Goal: Task Accomplishment & Management: Use online tool/utility

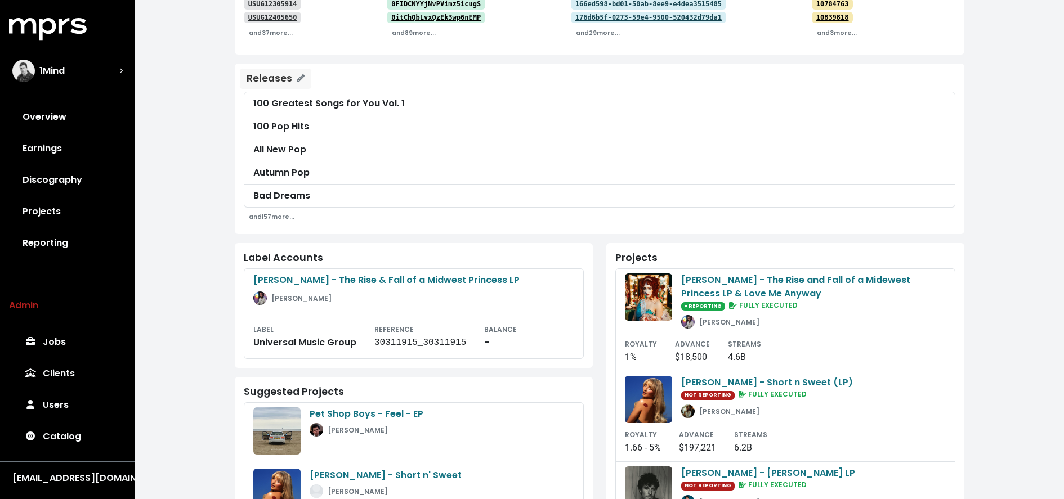
scroll to position [200, 0]
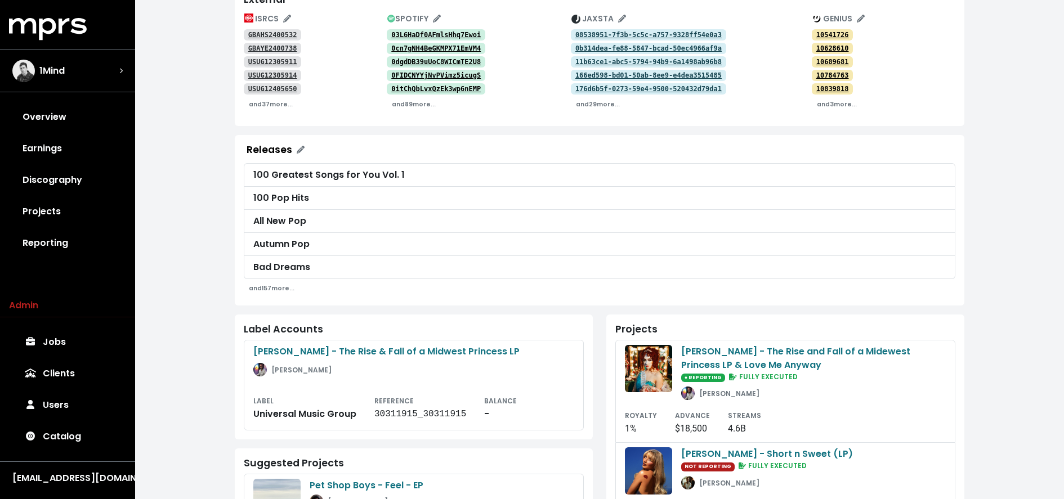
click at [206, 86] on div "**********" at bounding box center [599, 361] width 929 height 1123
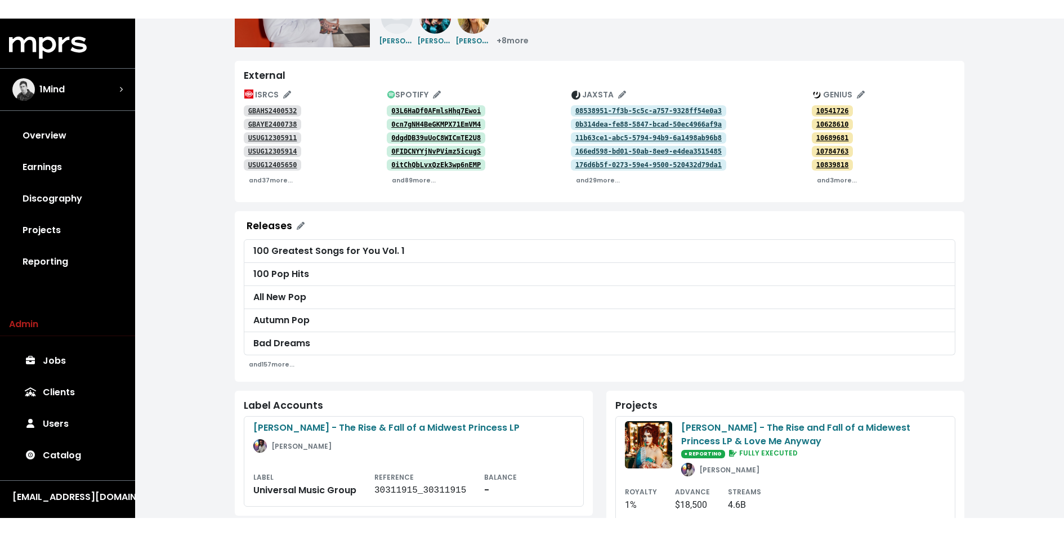
scroll to position [138, 0]
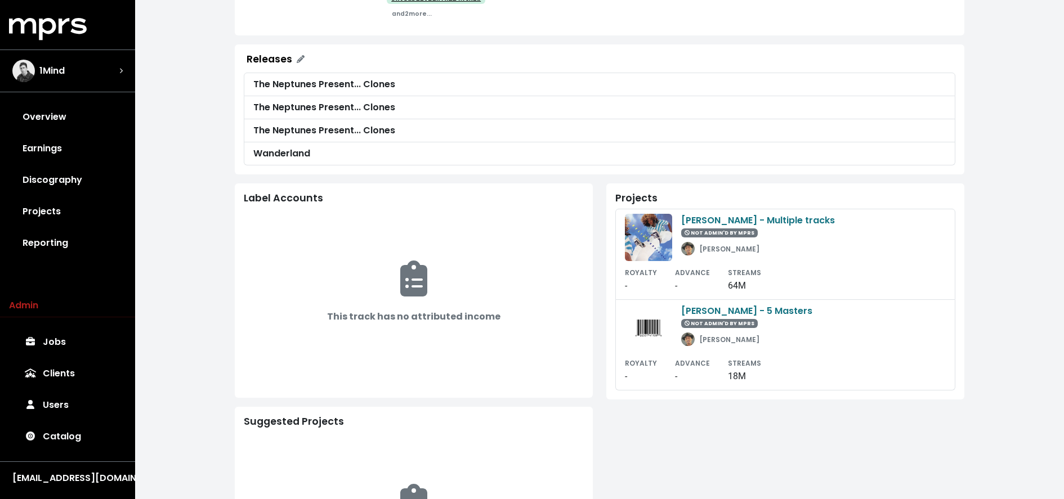
scroll to position [301, 0]
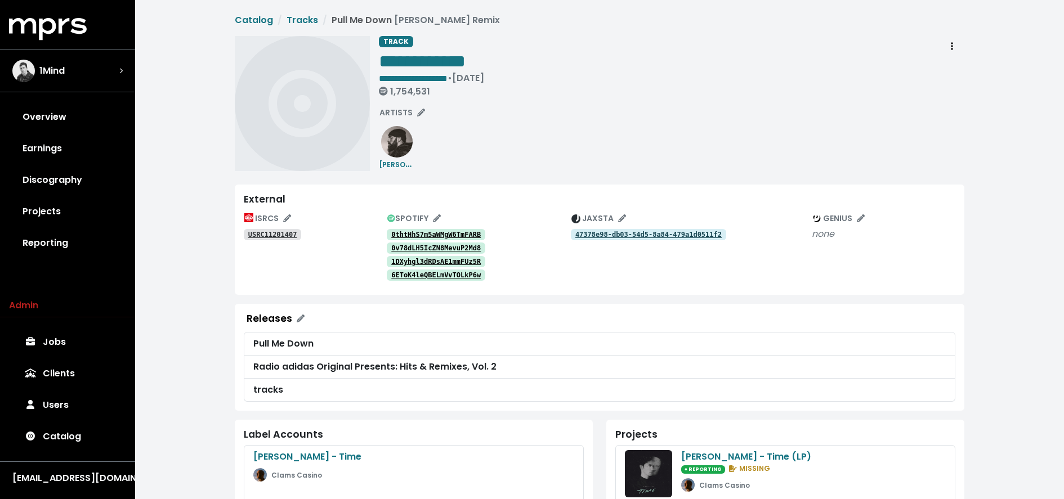
click at [408, 234] on tt "0thtHhS7m5aWMgW6TmFARB" at bounding box center [435, 235] width 89 height 8
click at [406, 246] on tt "0v78dLH5IcZN8MevuP2Md8" at bounding box center [435, 248] width 89 height 8
click at [406, 262] on tt "1DXyhgl3dRDsAE1mmFUz5R" at bounding box center [435, 262] width 89 height 8
click at [406, 276] on tt "6EToK4leQBELmVvTOLkP6w" at bounding box center [435, 275] width 89 height 8
click at [284, 233] on tt "USRC11201407" at bounding box center [272, 235] width 49 height 8
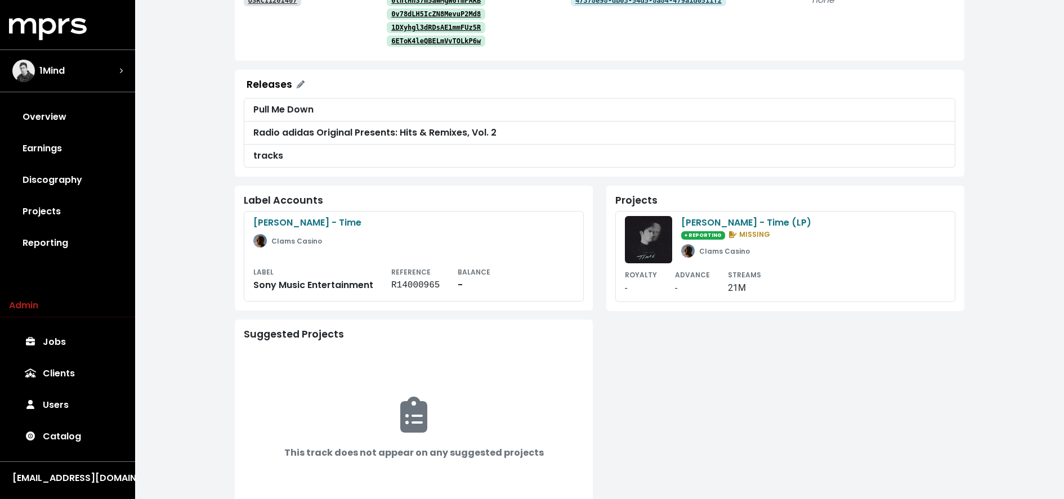
scroll to position [240, 0]
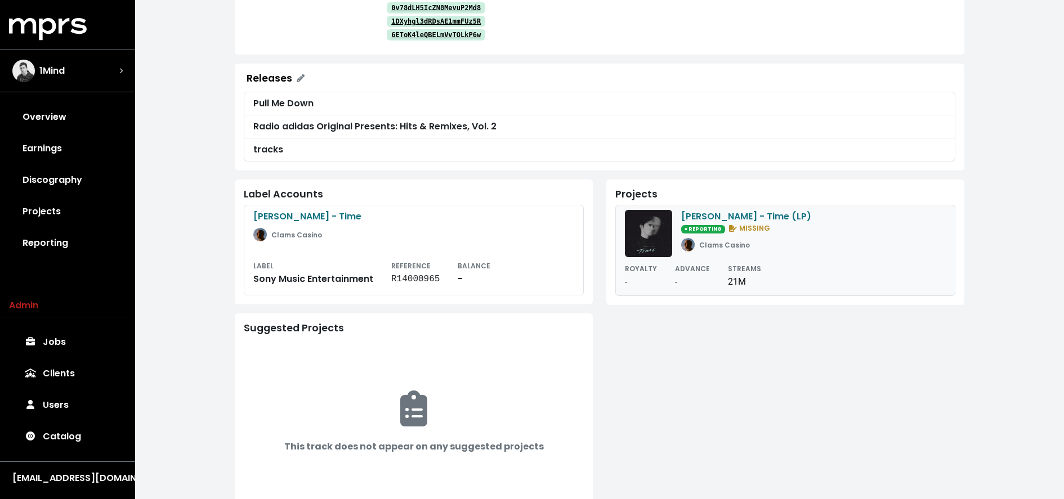
click at [647, 264] on small "ROYALTY" at bounding box center [641, 269] width 32 height 10
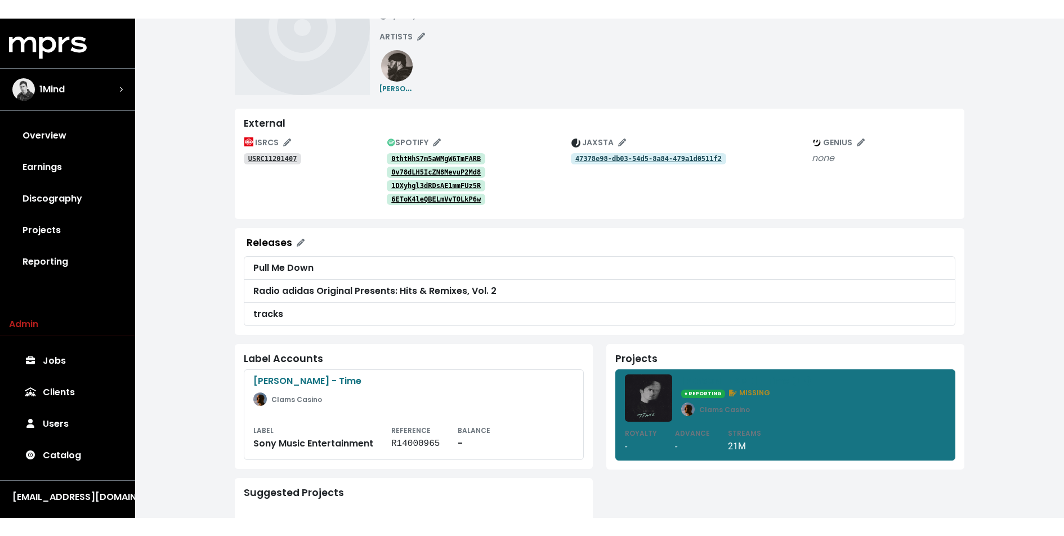
scroll to position [90, 0]
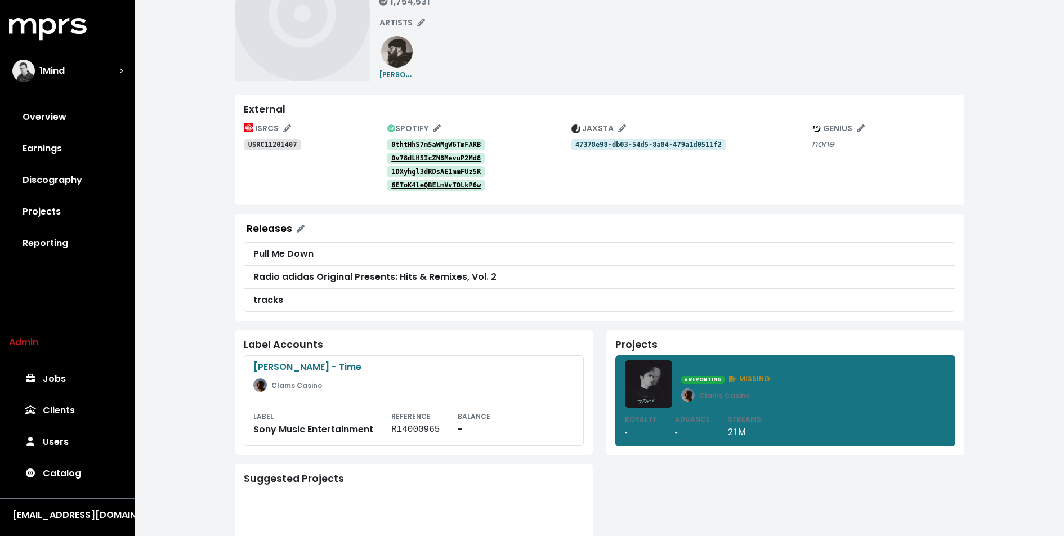
click at [682, 40] on div "**********" at bounding box center [671, 13] width 585 height 135
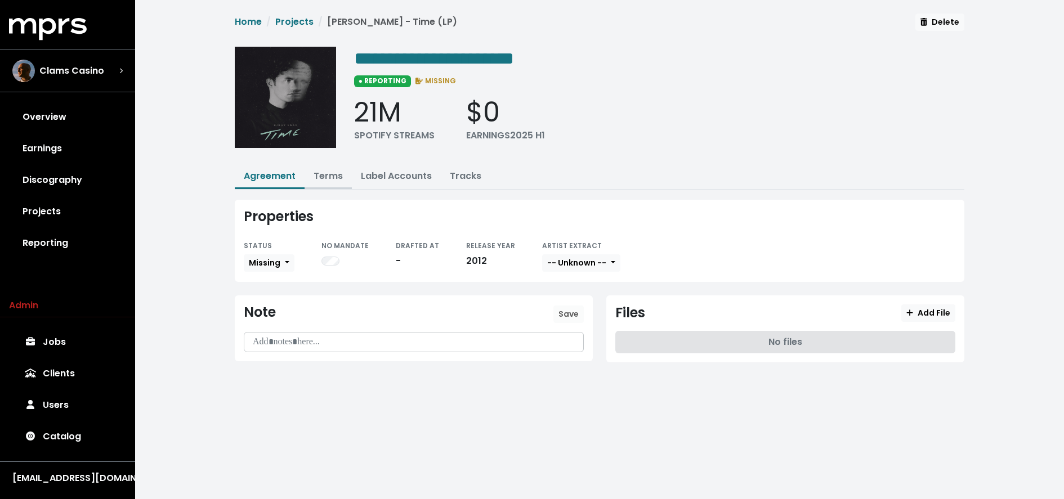
click at [328, 174] on link "Terms" at bounding box center [327, 175] width 29 height 13
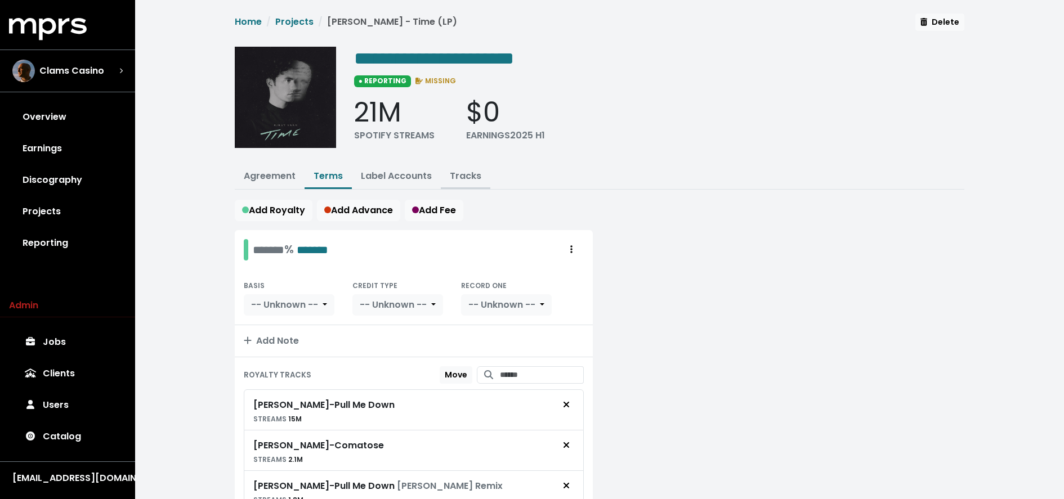
click at [461, 182] on button "Tracks" at bounding box center [466, 177] width 50 height 24
click at [463, 178] on link "Tracks" at bounding box center [466, 175] width 32 height 13
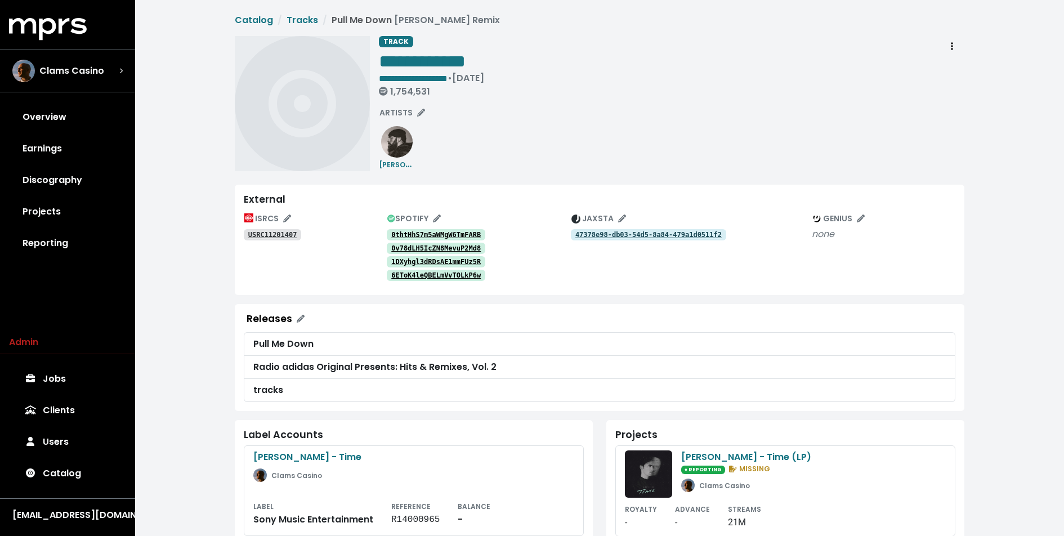
click at [280, 232] on tt "USRC11201407" at bounding box center [272, 235] width 49 height 8
click at [464, 229] on link "0thtHhS7m5aWMgW6TmFARB" at bounding box center [436, 234] width 98 height 11
click at [455, 243] on link "0v78dLH5IcZN8MevuP2Md8" at bounding box center [436, 248] width 98 height 11
click at [445, 259] on tt "1DXyhgl3dRDsAE1mmFUz5R" at bounding box center [435, 262] width 89 height 8
click at [437, 272] on tt "6EToK4leQBELmVvTOLkP6w" at bounding box center [435, 275] width 89 height 8
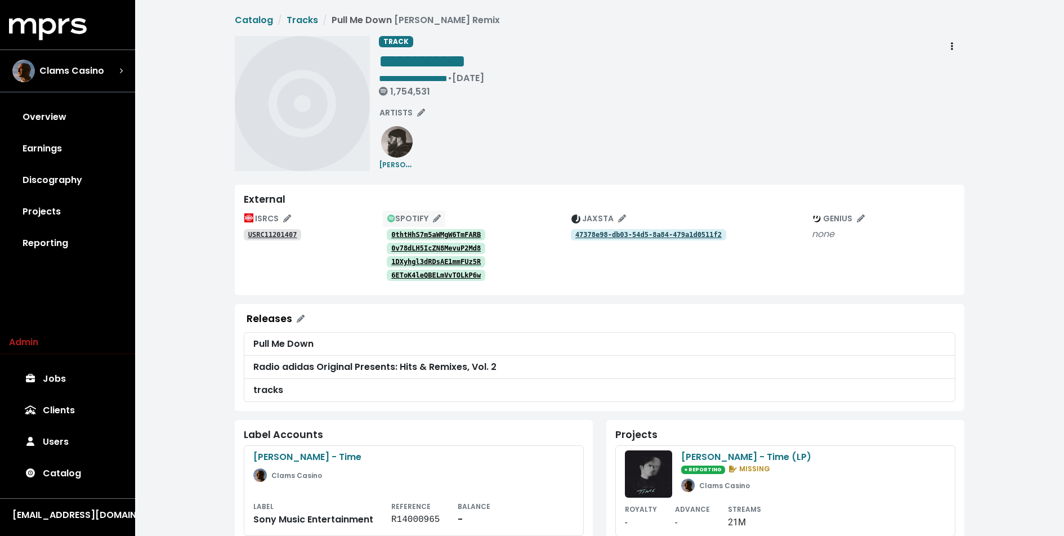
click at [437, 217] on icon "Edit spotify track identifications for this track" at bounding box center [437, 218] width 8 height 8
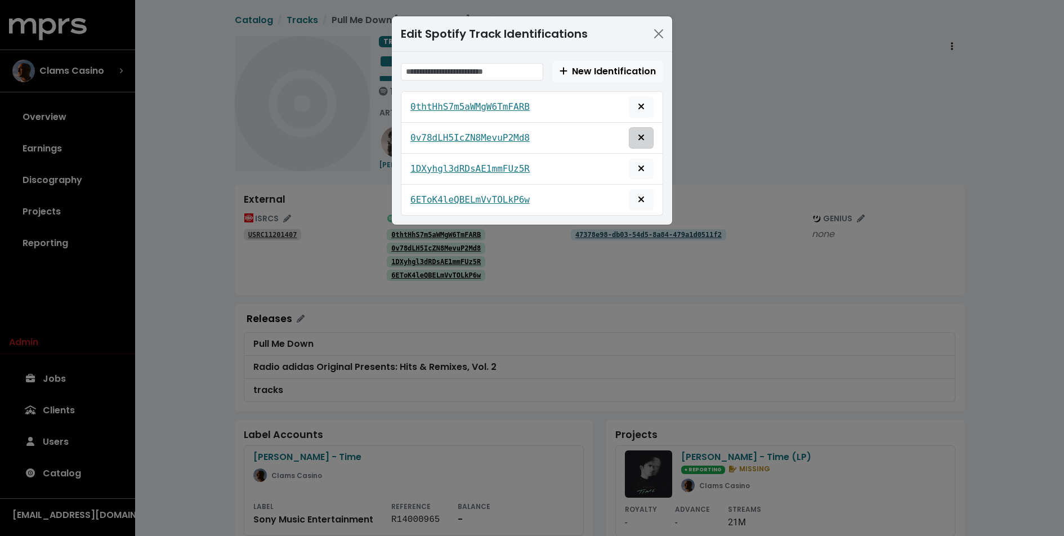
click at [639, 135] on icon "Remove this spotify identification" at bounding box center [641, 137] width 7 height 9
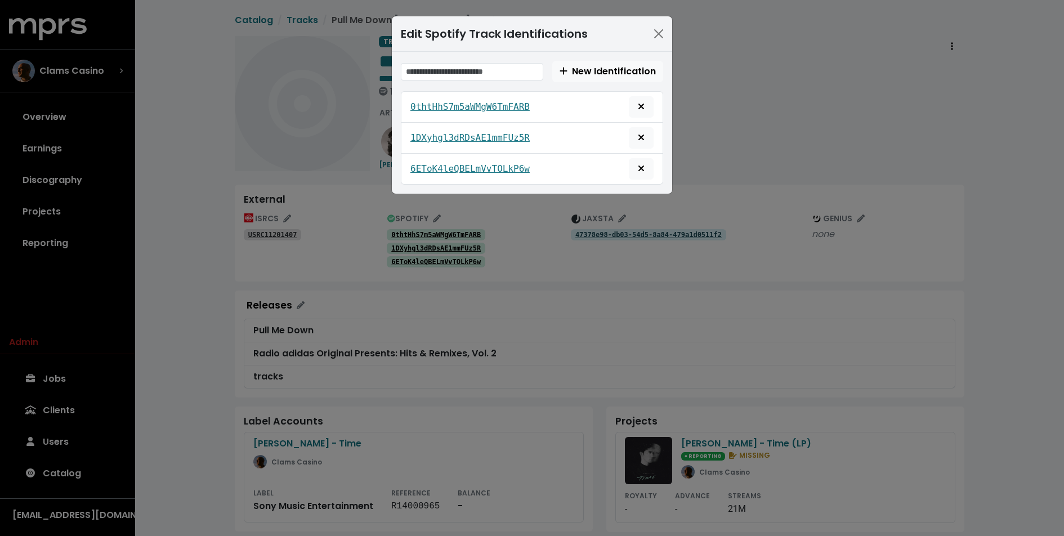
click at [745, 111] on div "Edit Spotify Track Identifications New Identification 0thtHhS7m5aWMgW6TmFARB 1D…" at bounding box center [532, 268] width 1064 height 536
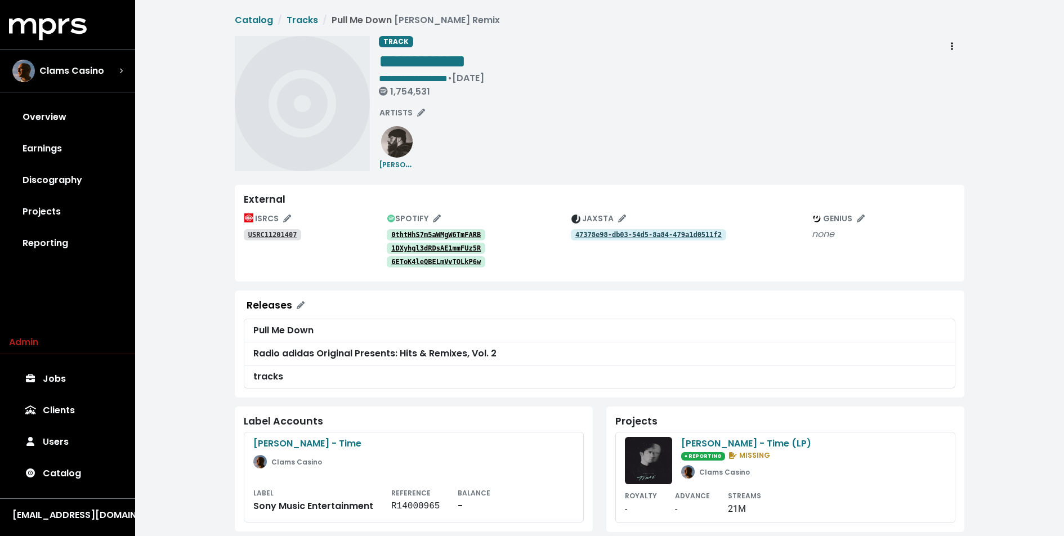
click at [589, 237] on tt "47378e98-db03-54d5-8a84-479a1d0511f2" at bounding box center [648, 235] width 146 height 8
click at [287, 236] on tt "USRC11201407" at bounding box center [272, 235] width 49 height 8
click at [622, 219] on icon "Edit jaxsta track identifications" at bounding box center [622, 218] width 8 height 8
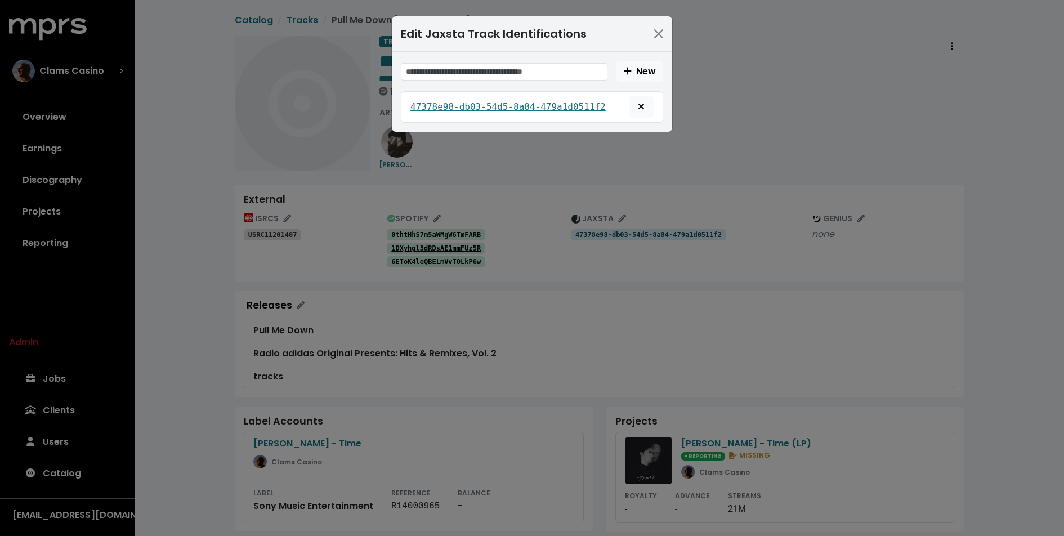
click at [530, 182] on div "Edit Jaxsta Track Identifications New 47378e98-db03-54d5-8a84-479a1d0511f2" at bounding box center [532, 268] width 1064 height 536
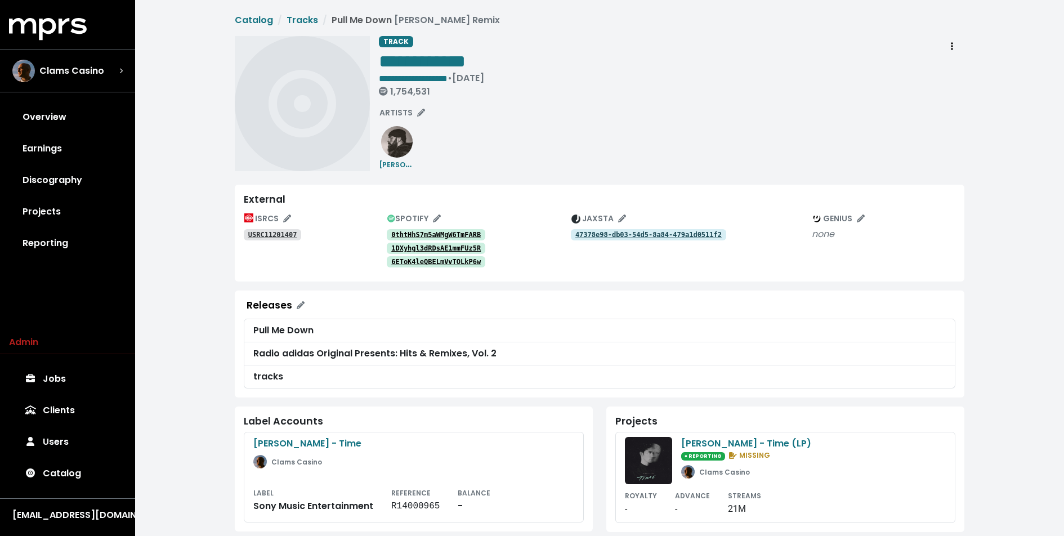
click at [187, 263] on div "**********" at bounding box center [599, 386] width 929 height 773
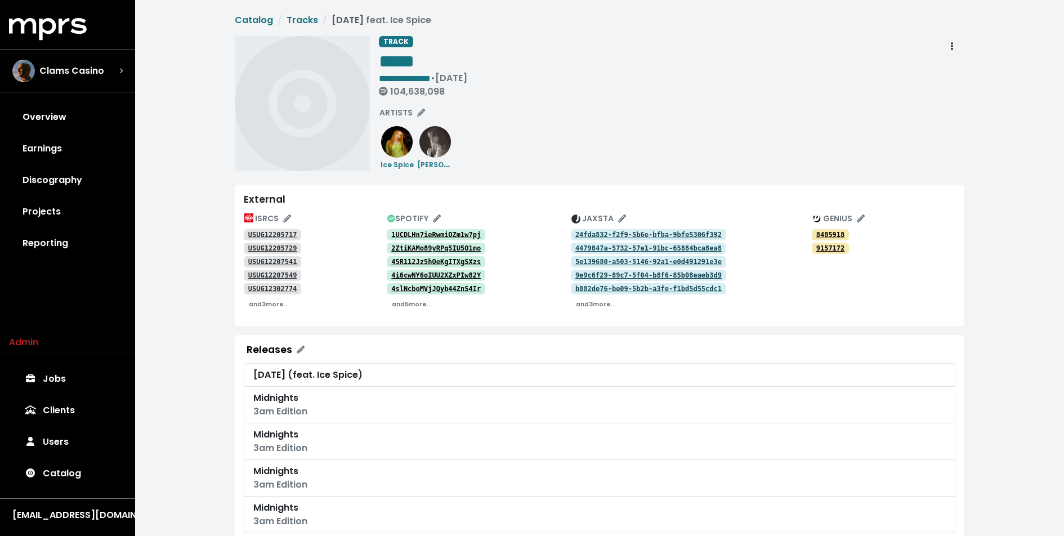
click at [188, 196] on div "**********" at bounding box center [599, 467] width 929 height 935
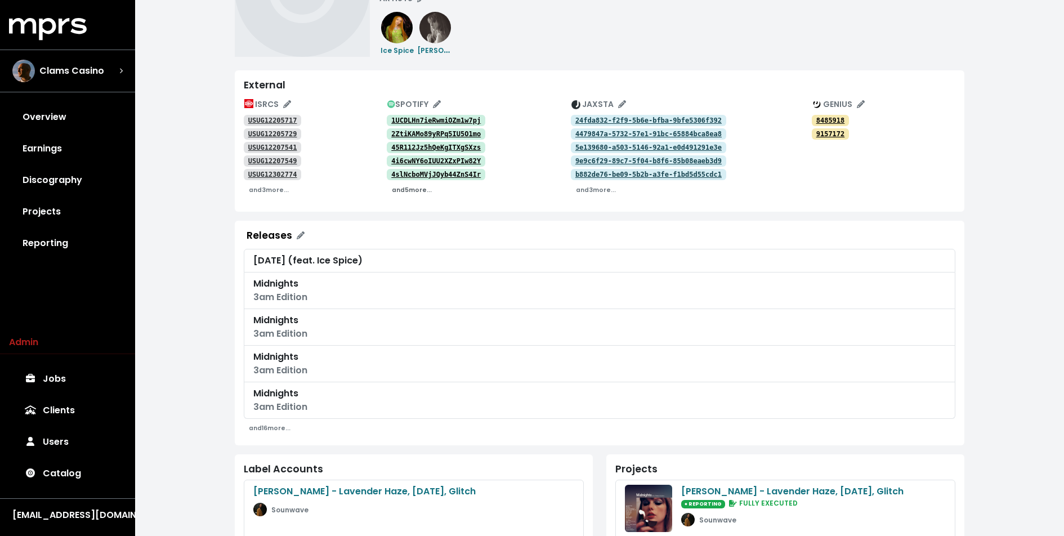
scroll to position [113, 0]
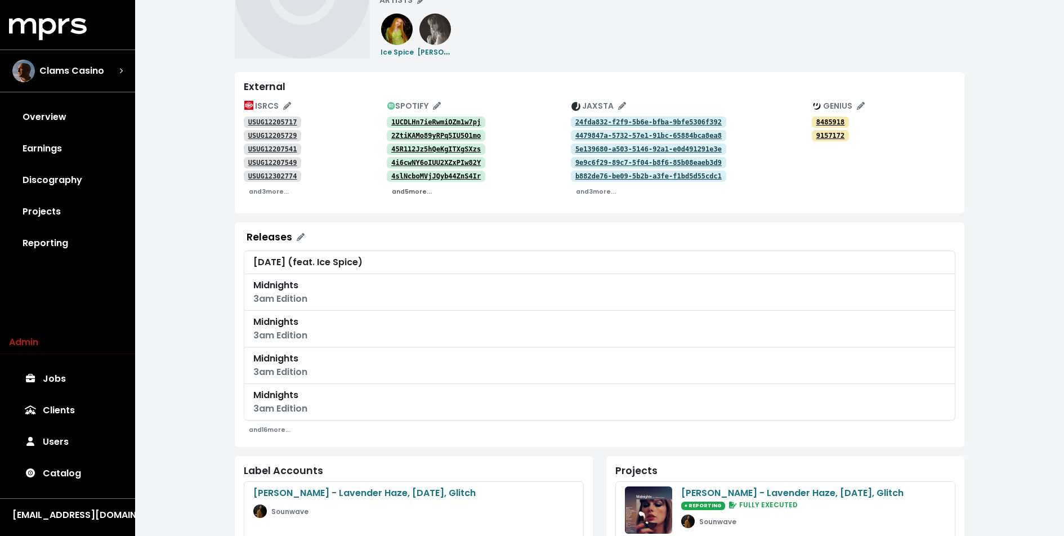
click at [406, 193] on small "and 5 more..." at bounding box center [412, 191] width 40 height 8
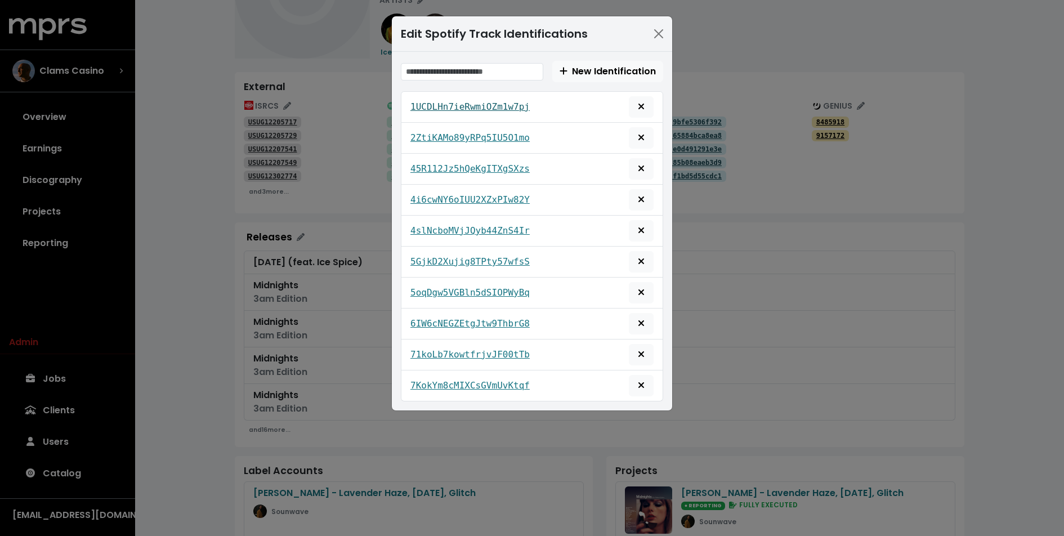
click at [464, 106] on tt "1UCDLHn7ieRwmiOZm1w7pj" at bounding box center [469, 106] width 119 height 11
click at [663, 32] on button "Close" at bounding box center [658, 34] width 18 height 18
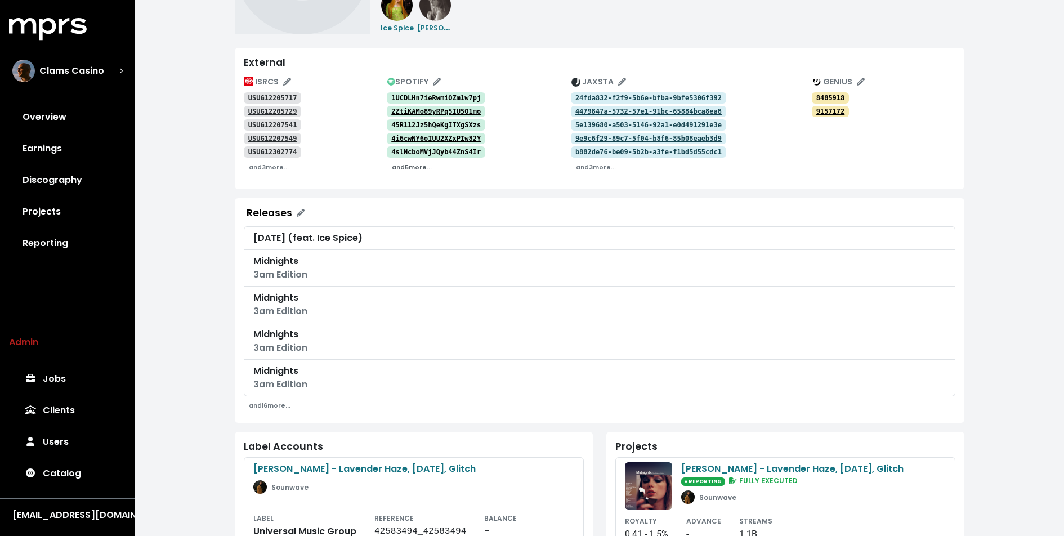
scroll to position [134, 0]
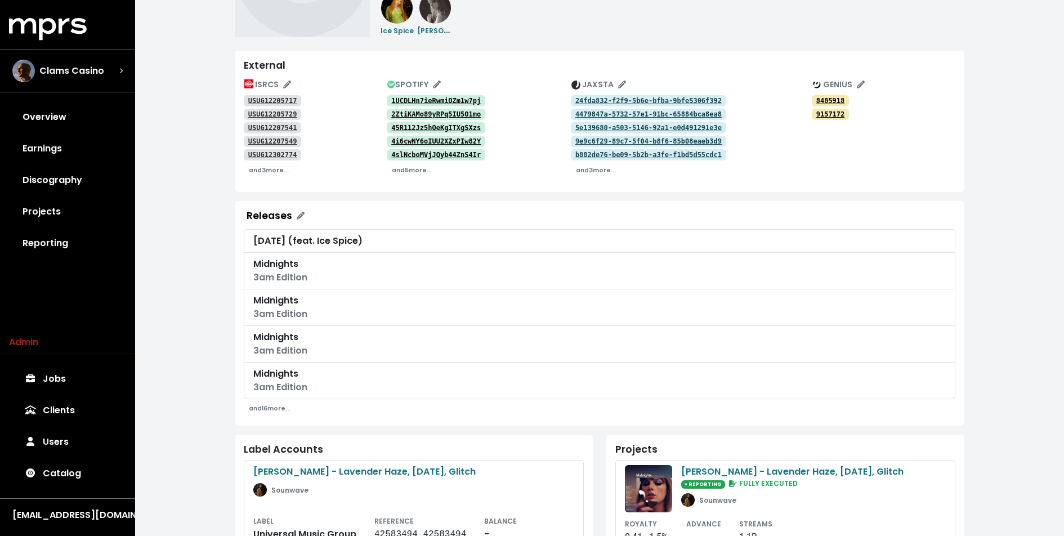
click at [259, 98] on tt "USUG12205717" at bounding box center [272, 101] width 49 height 8
click at [256, 111] on tt "USUG12205729" at bounding box center [272, 114] width 49 height 8
click at [254, 124] on tt "USUG12207541" at bounding box center [272, 128] width 49 height 8
click at [254, 138] on tt "USUG12207549" at bounding box center [272, 141] width 49 height 8
click at [254, 153] on tt "USUG12302774" at bounding box center [272, 155] width 49 height 8
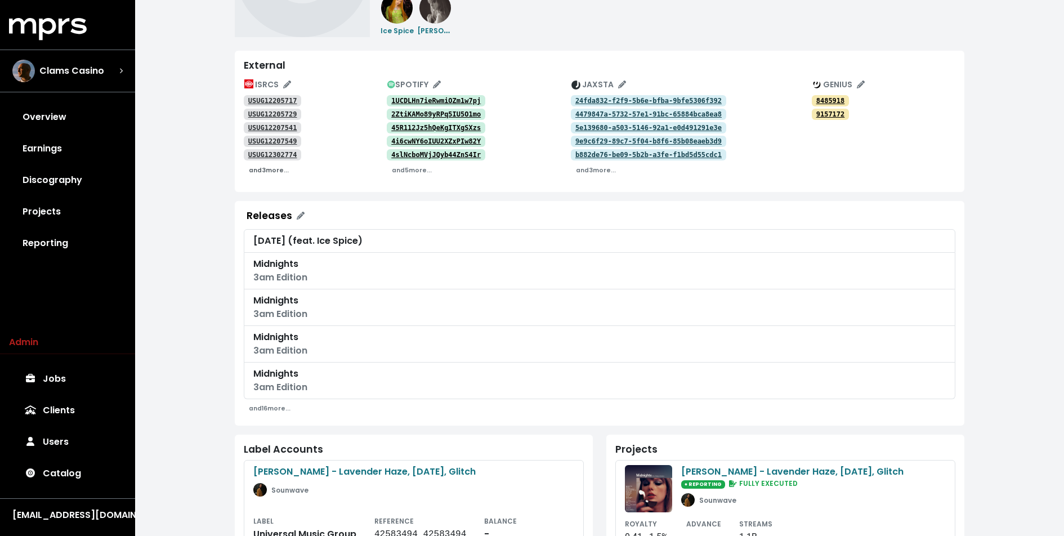
click at [261, 172] on small "and 3 more..." at bounding box center [269, 170] width 40 height 8
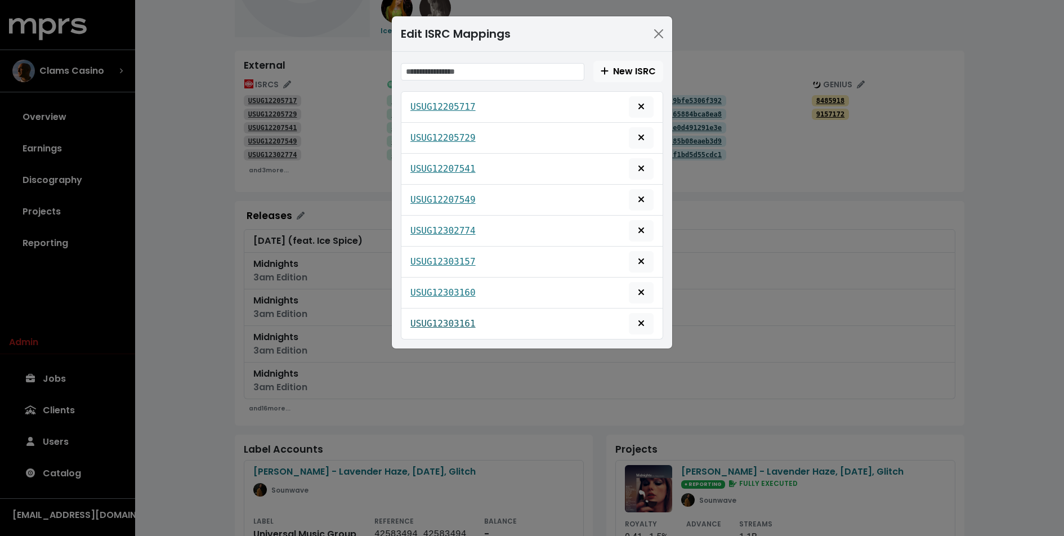
click at [444, 318] on tt "USUG12303161" at bounding box center [442, 323] width 65 height 11
click at [447, 289] on tt "USUG12303160" at bounding box center [442, 292] width 65 height 11
click at [447, 256] on tt "USUG12303157" at bounding box center [442, 261] width 65 height 11
click at [656, 30] on button "Close" at bounding box center [658, 34] width 18 height 18
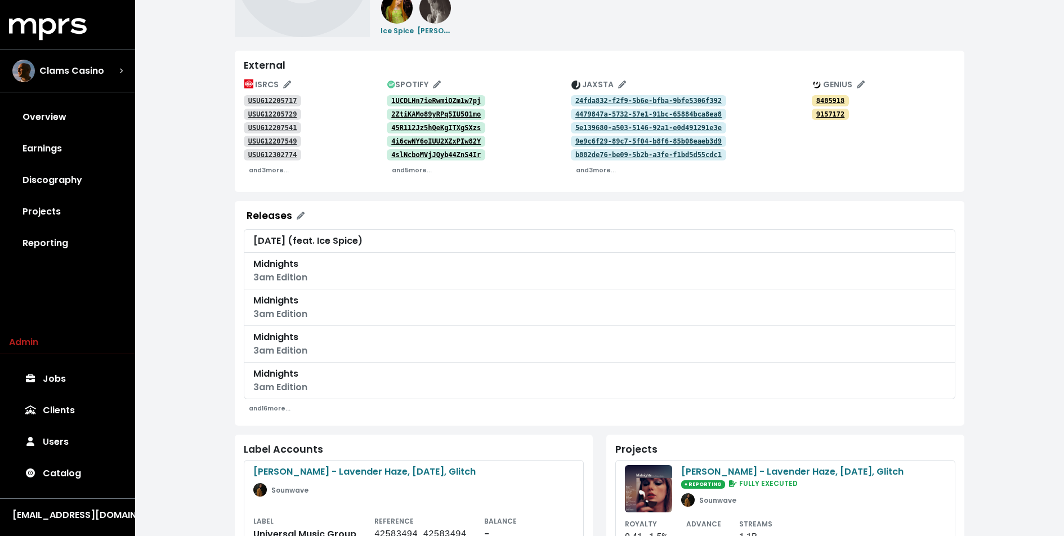
click at [456, 98] on tt "1UCDLHn7ieRwmiOZm1w7pj" at bounding box center [435, 101] width 89 height 8
click at [449, 111] on tt "2ZtiKAMo89yRPq5IU5O1mo" at bounding box center [435, 114] width 89 height 8
click at [434, 124] on tt "45R112Jz5hQeKgITXgSXzs" at bounding box center [435, 128] width 89 height 8
click at [418, 137] on tt "4i6cwNY6oIUU2XZxPIw82Y" at bounding box center [435, 141] width 89 height 8
click at [409, 151] on tt "4slNcboMVjJQyb44ZnS4Ir" at bounding box center [435, 155] width 89 height 8
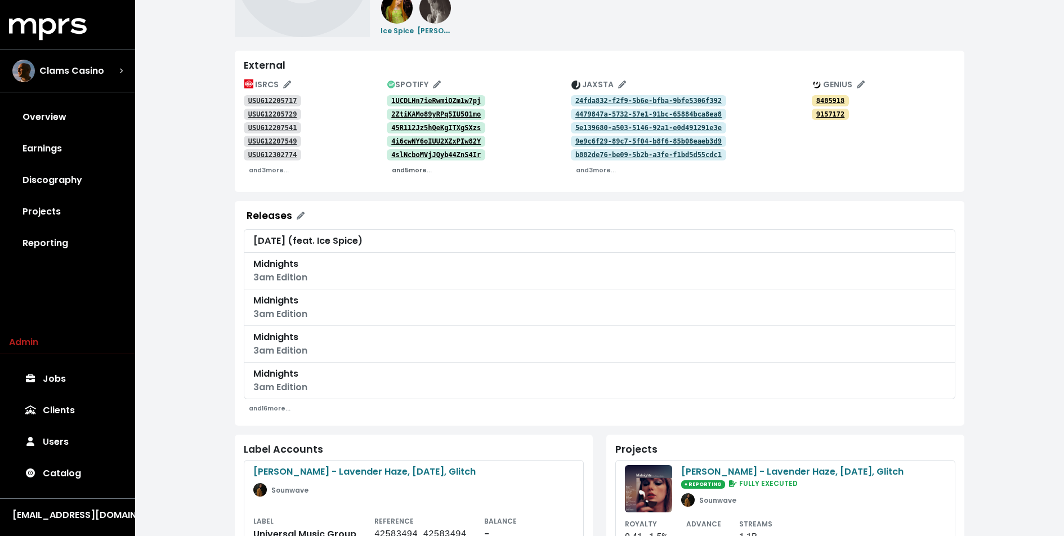
click at [401, 171] on small "and 5 more..." at bounding box center [412, 170] width 40 height 8
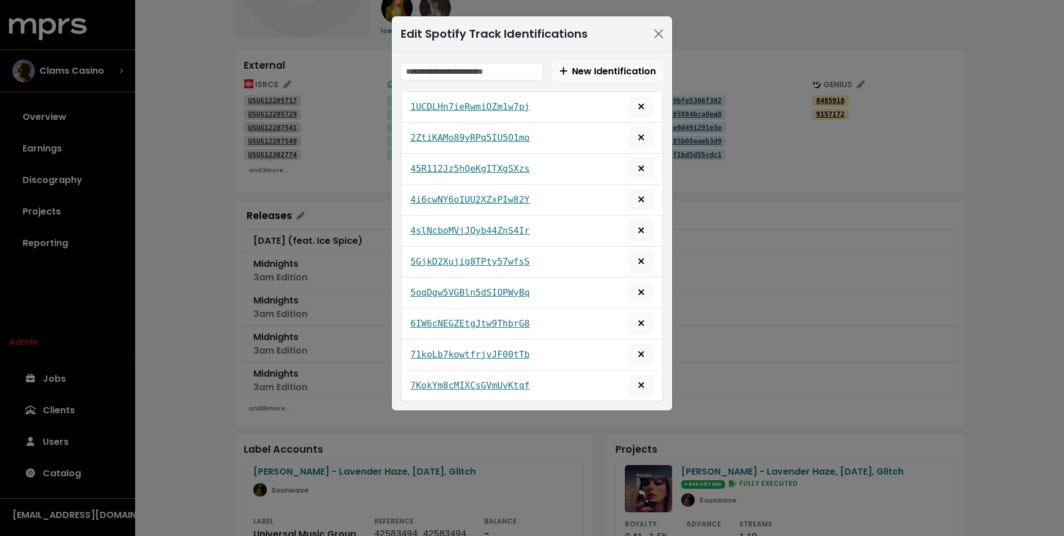
click at [314, 124] on div "Edit Spotify Track Identifications New Identification 1UCDLHn7ieRwmiOZm1w7pj 2Z…" at bounding box center [532, 268] width 1064 height 536
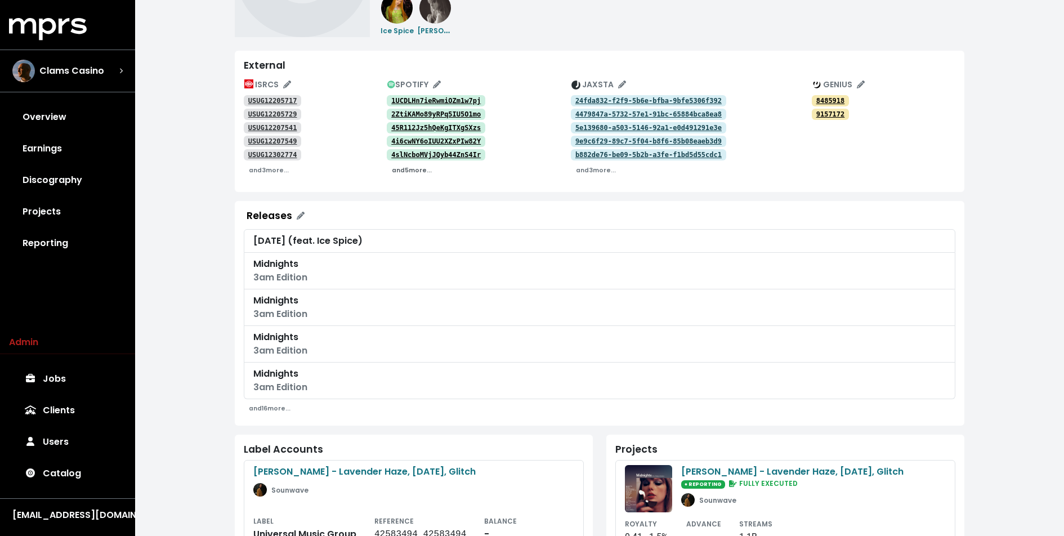
scroll to position [0, 0]
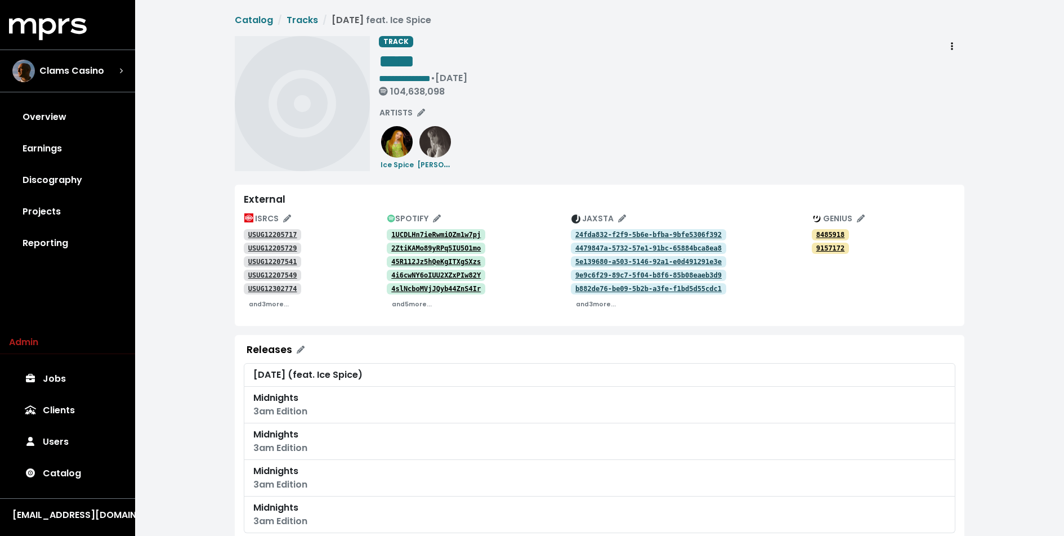
click at [554, 159] on div "**********" at bounding box center [671, 103] width 585 height 135
click at [66, 466] on link "Catalog" at bounding box center [67, 474] width 117 height 32
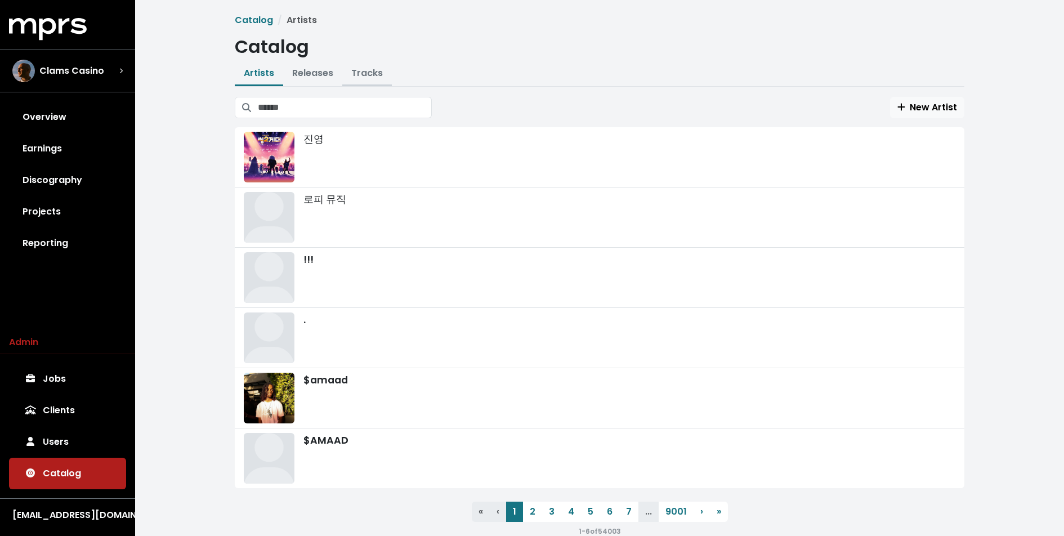
click at [366, 67] on link "Tracks" at bounding box center [367, 72] width 32 height 13
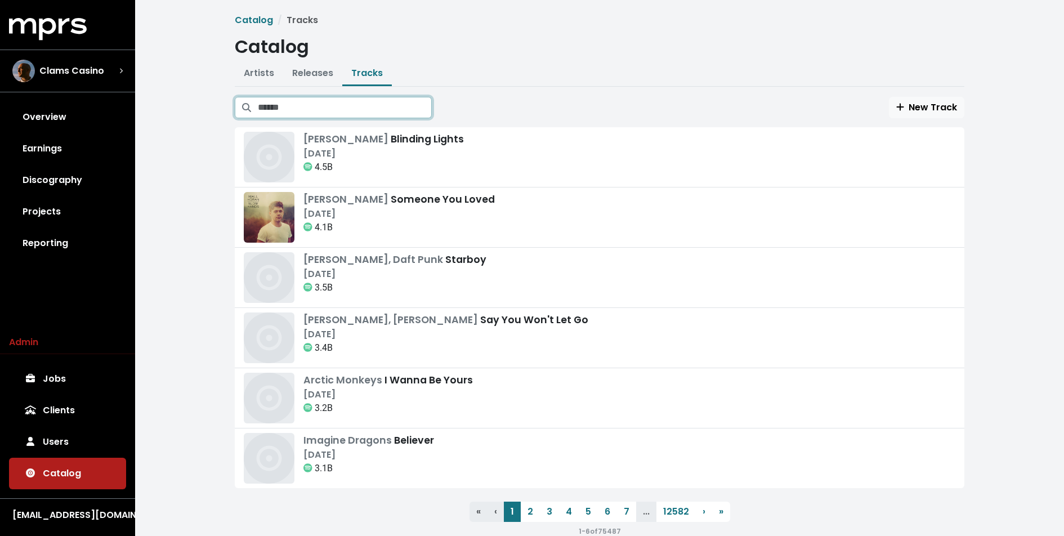
click at [347, 102] on input "Search tracks" at bounding box center [345, 107] width 174 height 21
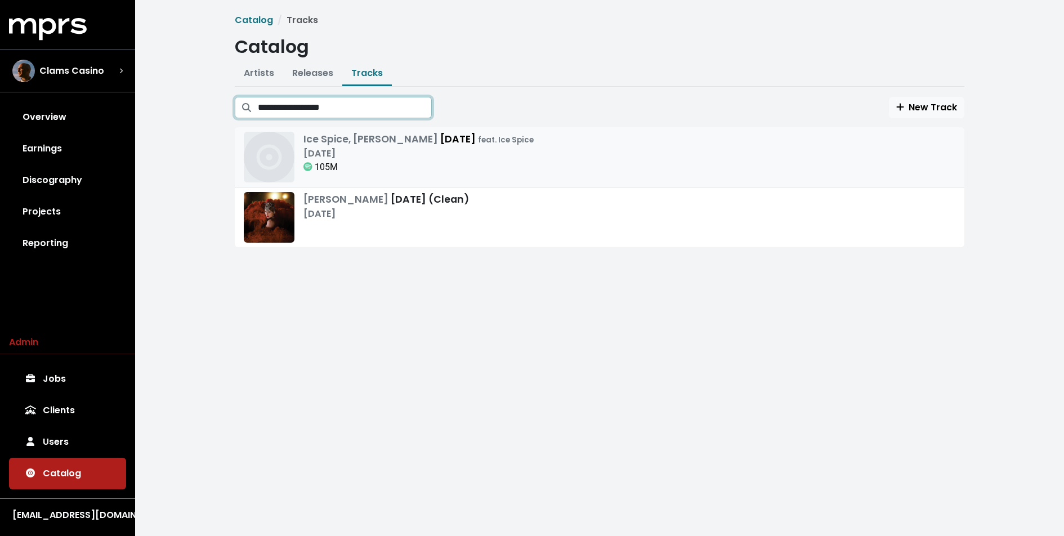
type input "**********"
click at [336, 154] on div "[DATE]" at bounding box center [418, 154] width 230 height 14
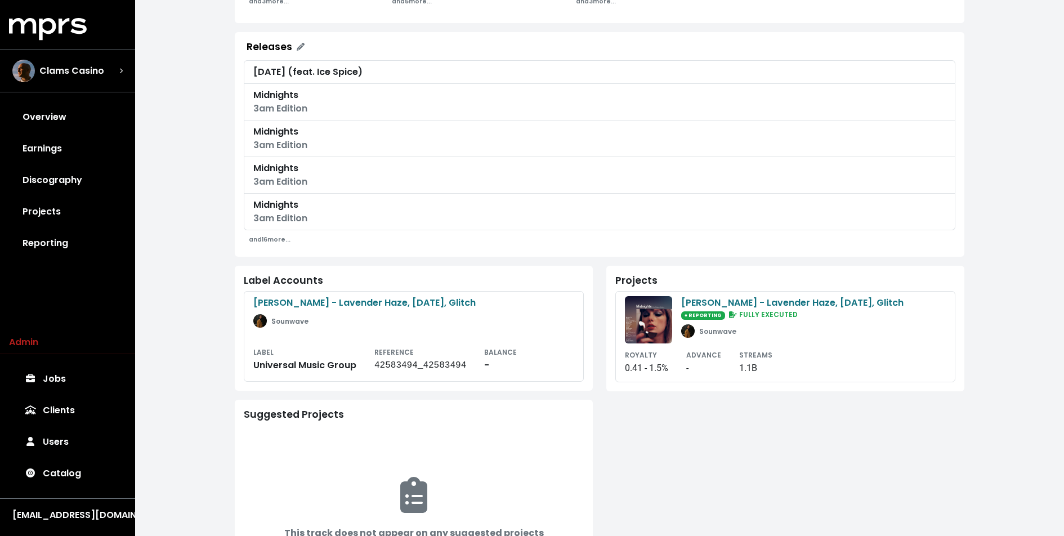
scroll to position [310, 0]
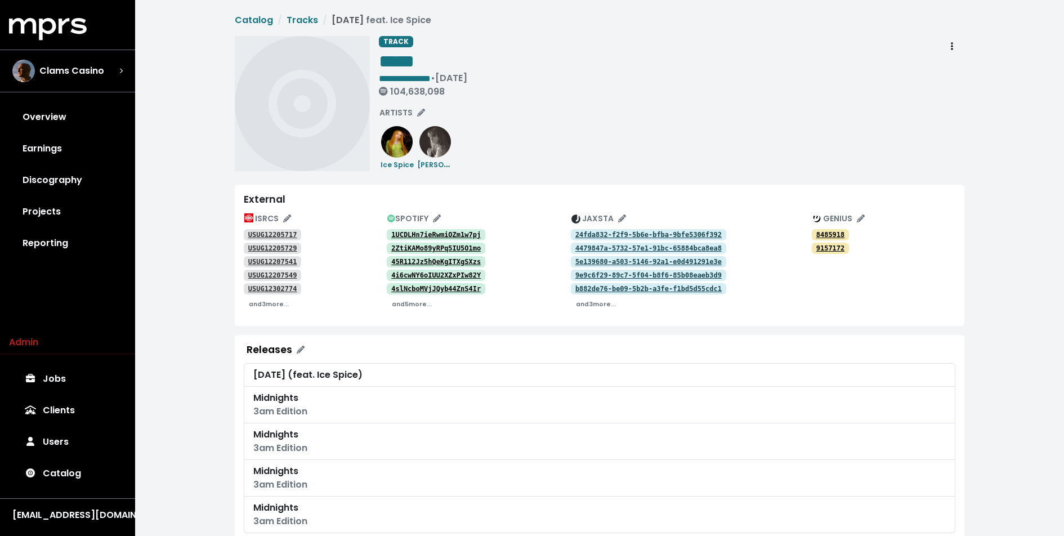
click at [594, 232] on tt "24fda832-f2f9-5b6e-bfba-9bfe5306f392" at bounding box center [648, 235] width 146 height 8
click at [607, 247] on tt "4479847a-5732-57e1-91bc-65884bca8ea8" at bounding box center [648, 248] width 146 height 8
click at [598, 263] on tt "5e139680-a503-5146-92a1-e0d491291e3e" at bounding box center [648, 262] width 146 height 8
click at [594, 270] on link "9e9c6f29-89c7-5f04-b8f6-85b08eaeb3d9" at bounding box center [648, 275] width 155 height 11
click at [592, 284] on link "b882de76-be09-5b2b-a3fe-f1bd5d55cdc1" at bounding box center [648, 288] width 155 height 11
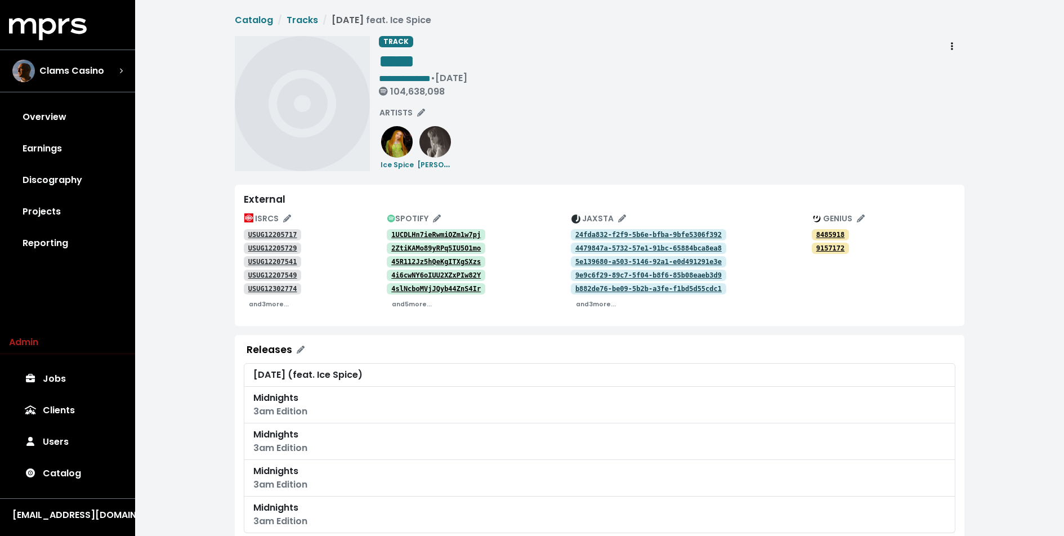
click at [286, 234] on tt "USUG12205717" at bounding box center [272, 235] width 49 height 8
click at [275, 302] on small "and 3 more..." at bounding box center [269, 304] width 40 height 8
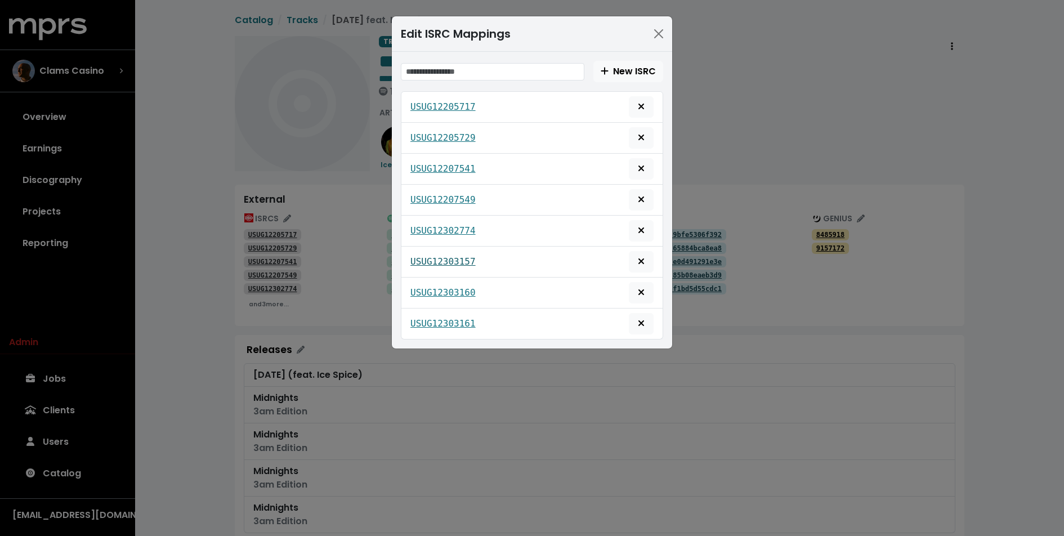
click at [452, 257] on tt "USUG12303157" at bounding box center [442, 261] width 65 height 11
click at [656, 31] on button "Close" at bounding box center [658, 34] width 18 height 18
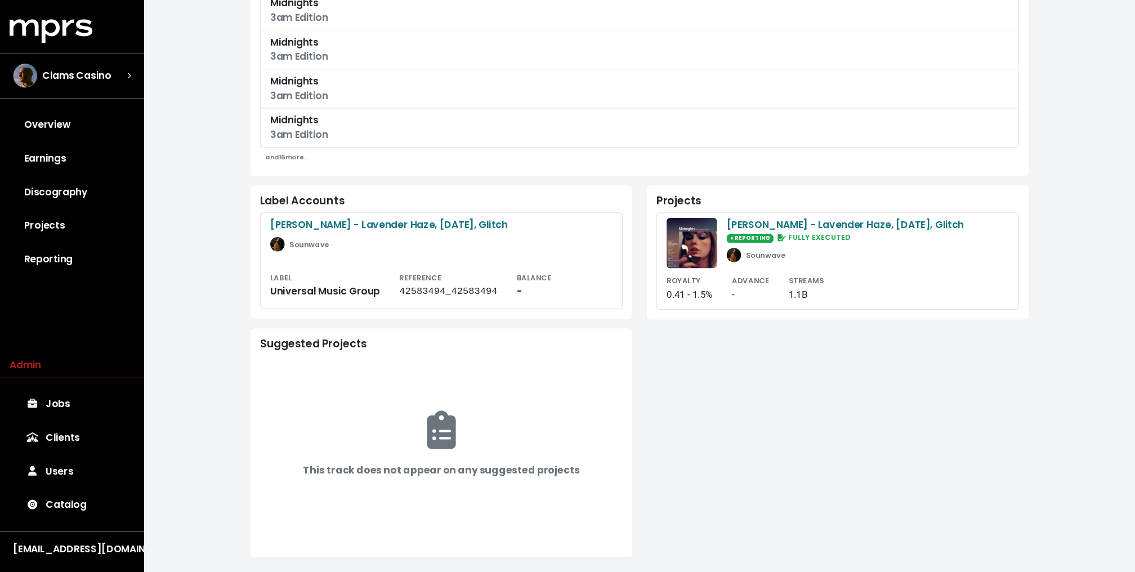
scroll to position [360, 0]
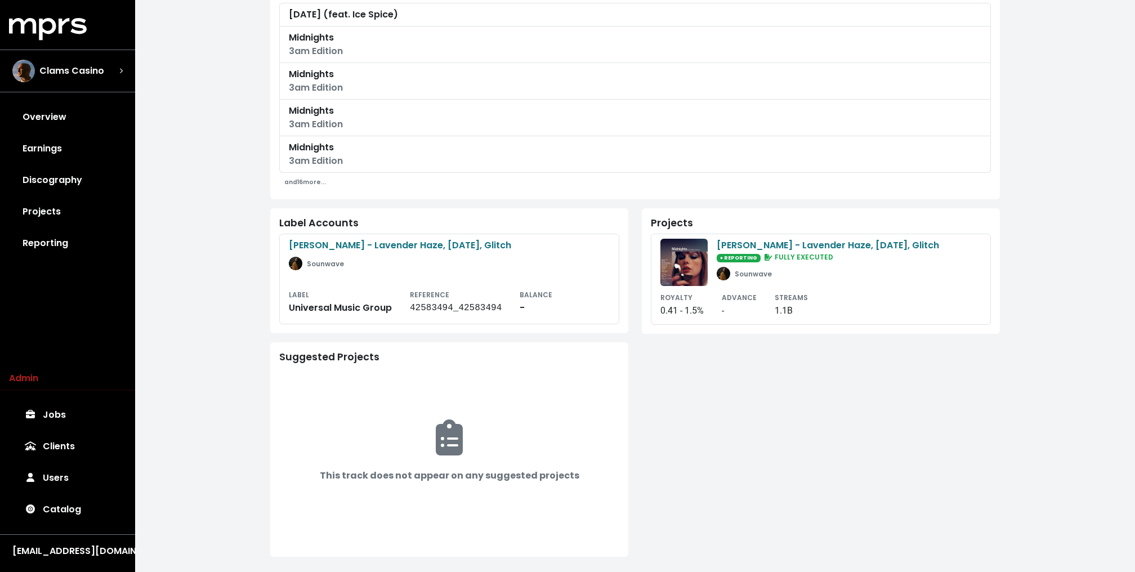
click at [630, 210] on div "Label Accounts Taylor Swift - Lavender Haze, Karma, Glitch Sounwave LABEL Unive…" at bounding box center [448, 382] width 371 height 348
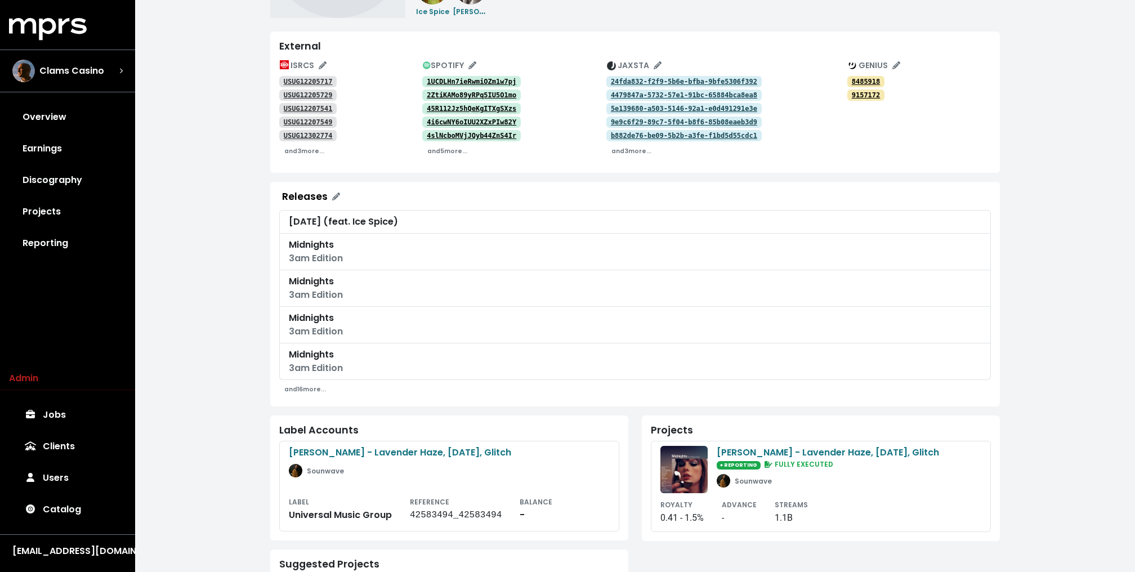
scroll to position [0, 0]
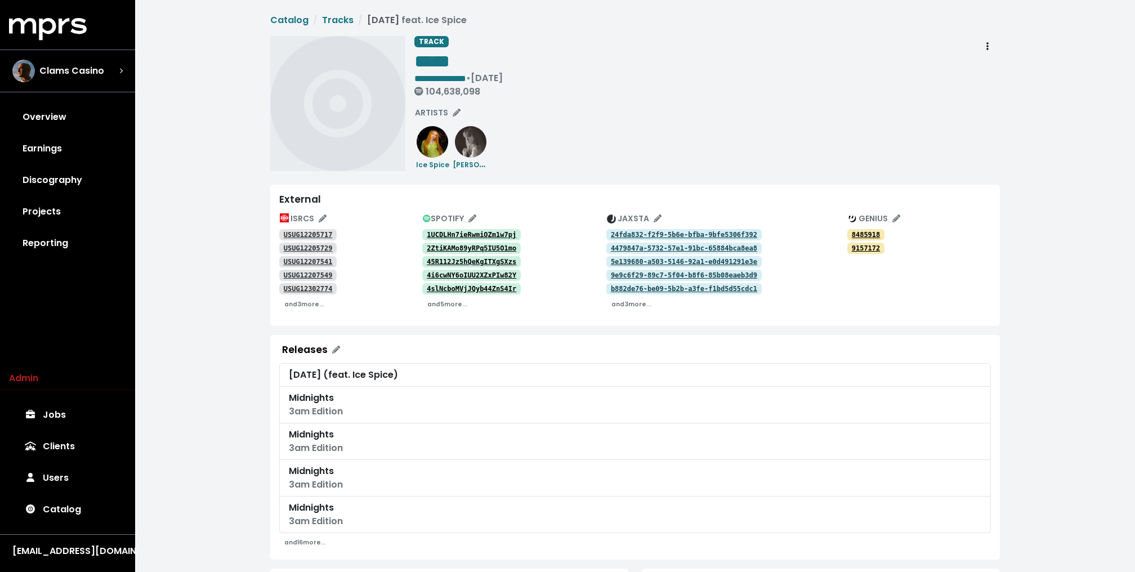
click at [626, 104] on div "**********" at bounding box center [706, 103] width 585 height 135
click at [346, 14] on link "Tracks" at bounding box center [338, 20] width 32 height 13
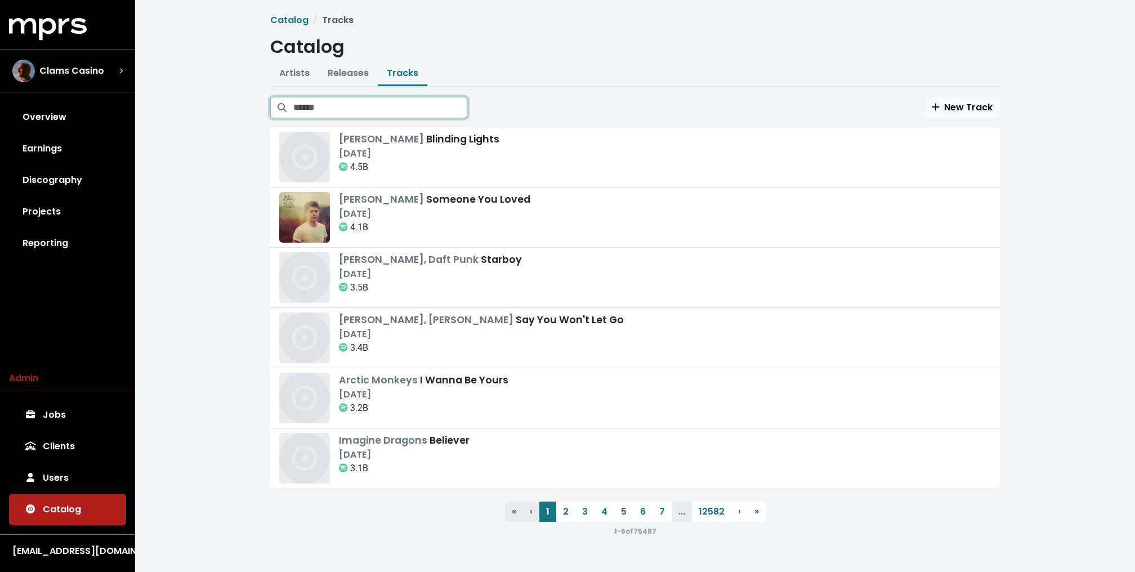
click at [362, 108] on input "Search tracks" at bounding box center [380, 107] width 174 height 21
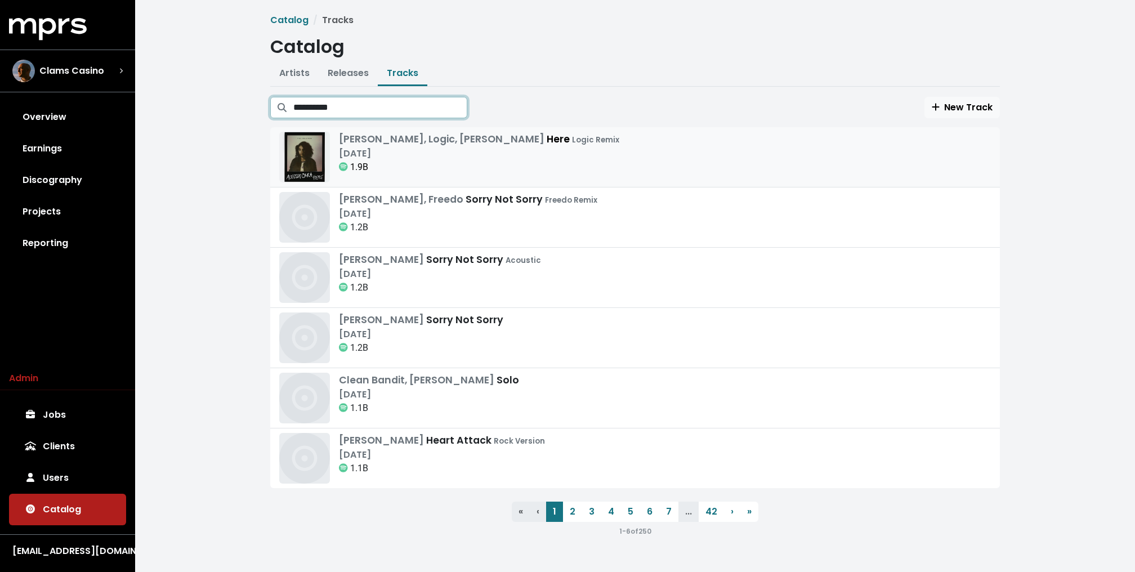
type input "**********"
click at [486, 158] on div "Apr 15th, 2016" at bounding box center [479, 154] width 280 height 14
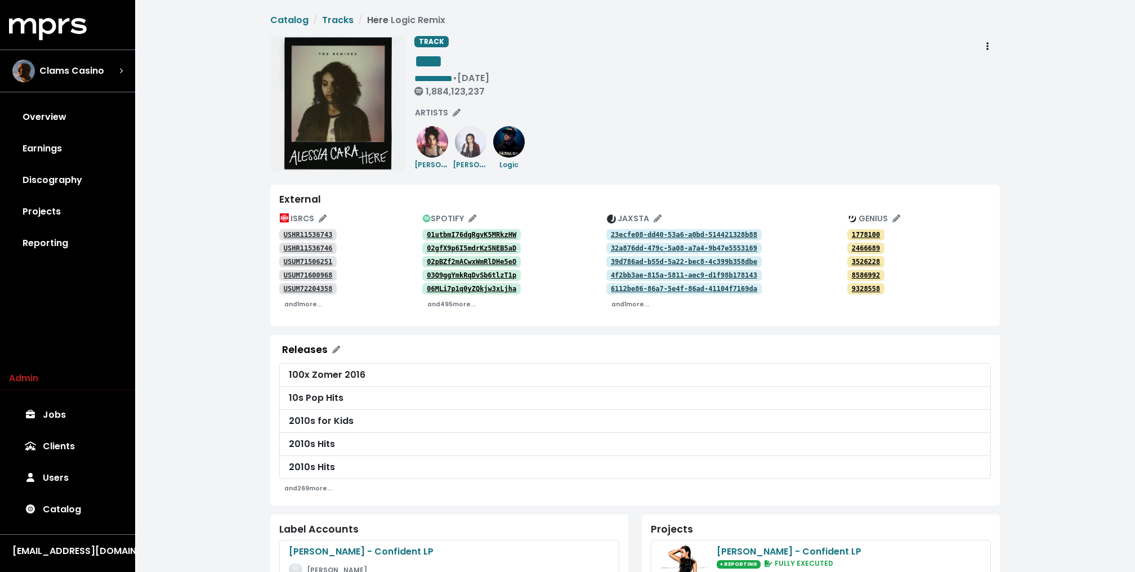
click at [634, 234] on tt "23ecfe08-dd40-53a6-a0bd-514421328b88" at bounding box center [684, 235] width 146 height 8
click at [628, 250] on tt "32a876dd-479c-5a08-a7a4-9b47e5553169" at bounding box center [684, 248] width 146 height 8
click at [626, 261] on tt "39d786ad-b55d-5a22-bec8-4c399b358dbe" at bounding box center [684, 262] width 146 height 8
click at [622, 275] on tt "4f2bb3ae-815a-5811-aec9-d1f98b178143" at bounding box center [684, 275] width 146 height 8
click at [621, 285] on tt "6112be86-86a7-5e4f-86ad-41104f7169da" at bounding box center [684, 289] width 146 height 8
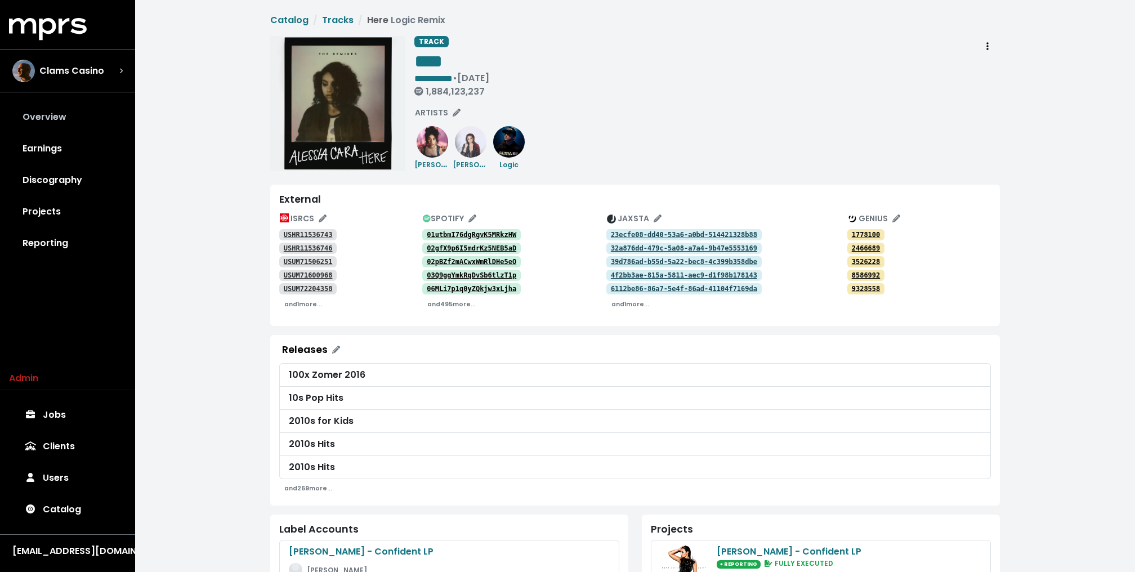
click at [77, 119] on link "Overview" at bounding box center [67, 117] width 117 height 32
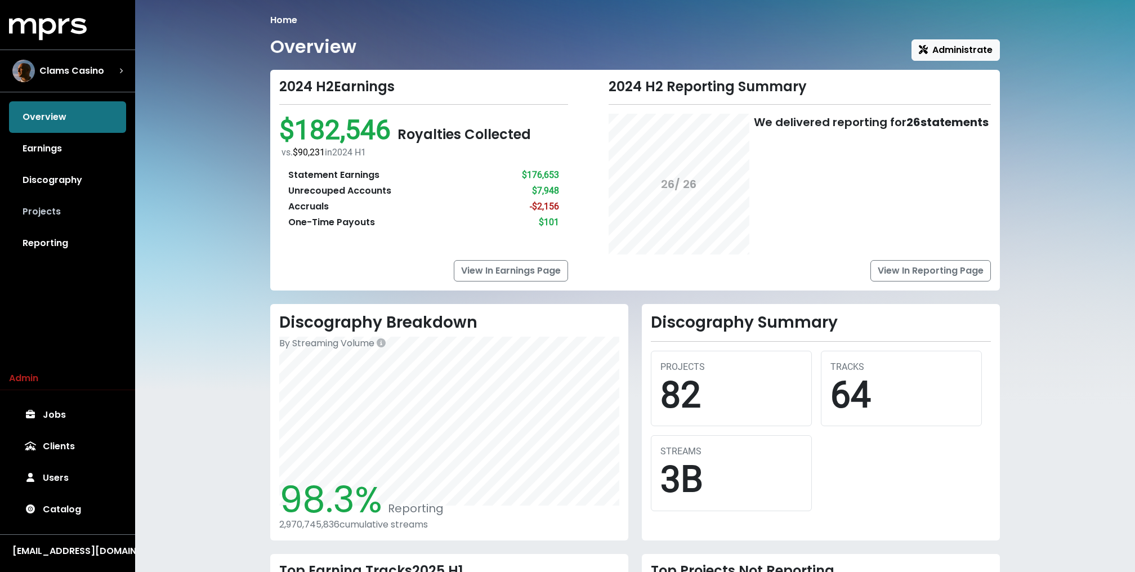
click at [53, 214] on link "Projects" at bounding box center [67, 212] width 117 height 32
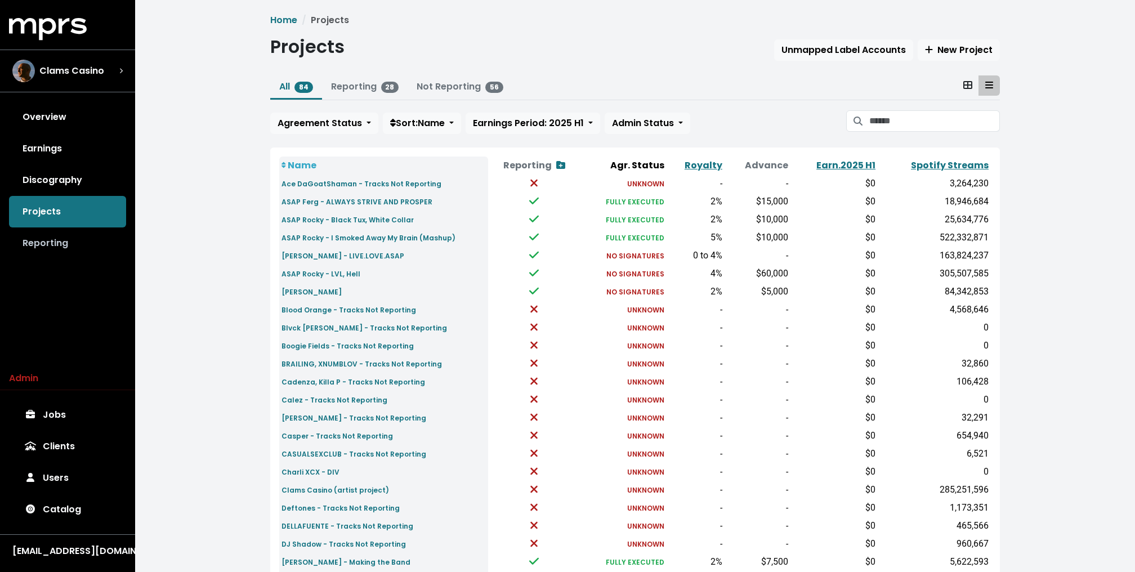
click at [59, 241] on link "Reporting" at bounding box center [67, 243] width 117 height 32
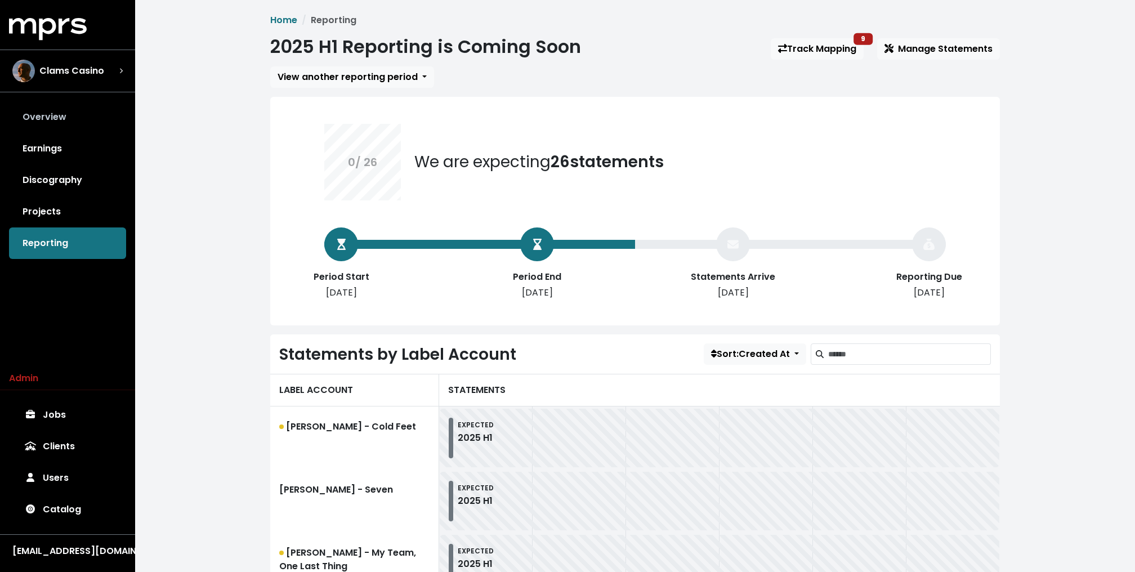
click at [42, 118] on link "Overview" at bounding box center [67, 117] width 117 height 32
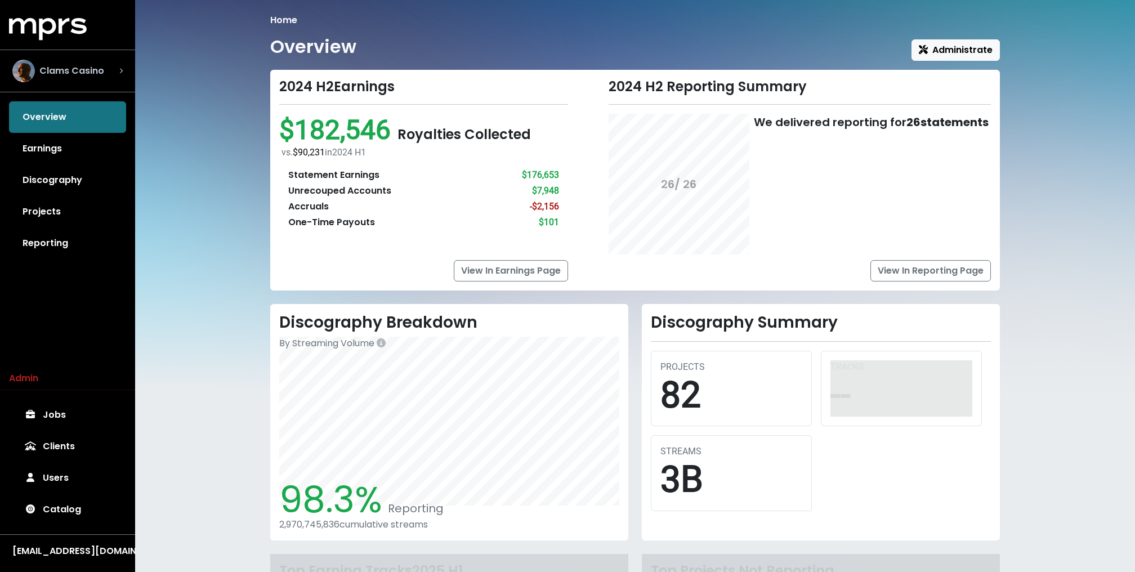
click at [80, 70] on span "Clams Casino" at bounding box center [71, 71] width 65 height 14
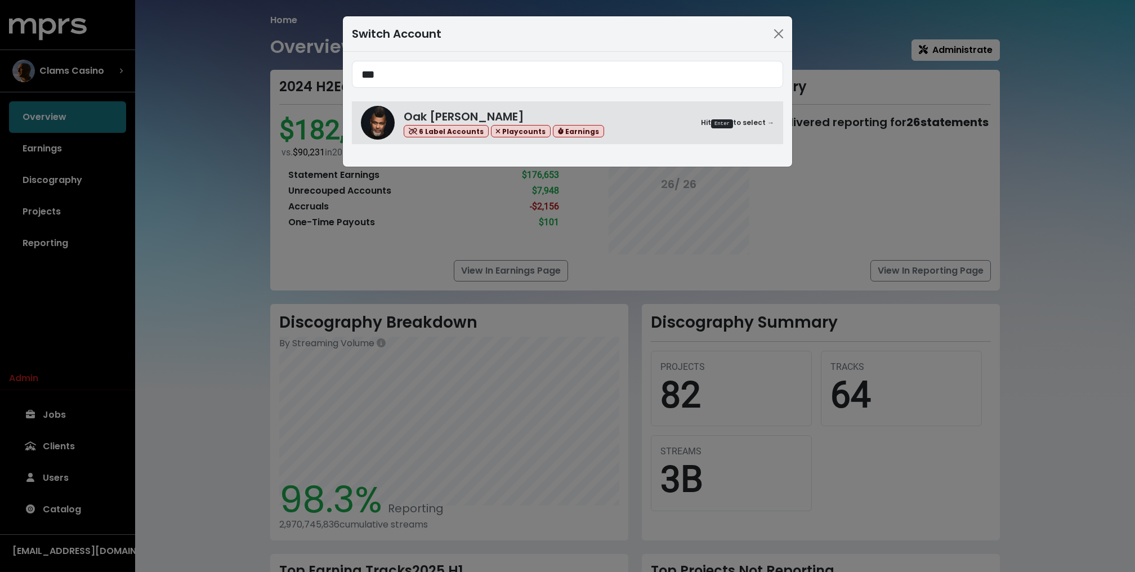
type input "***"
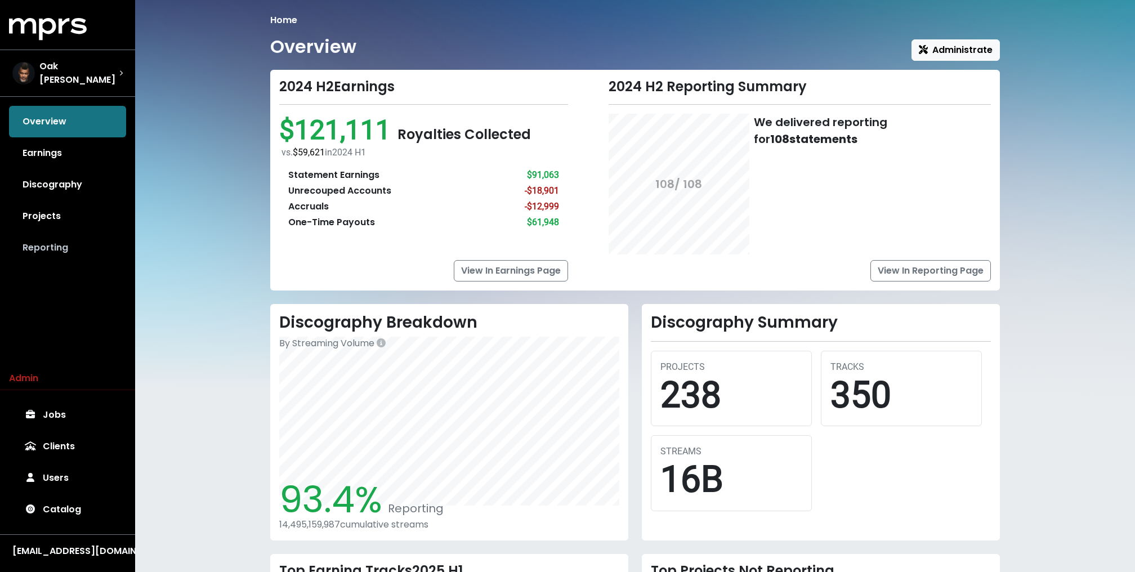
click at [47, 250] on link "Reporting" at bounding box center [67, 248] width 117 height 32
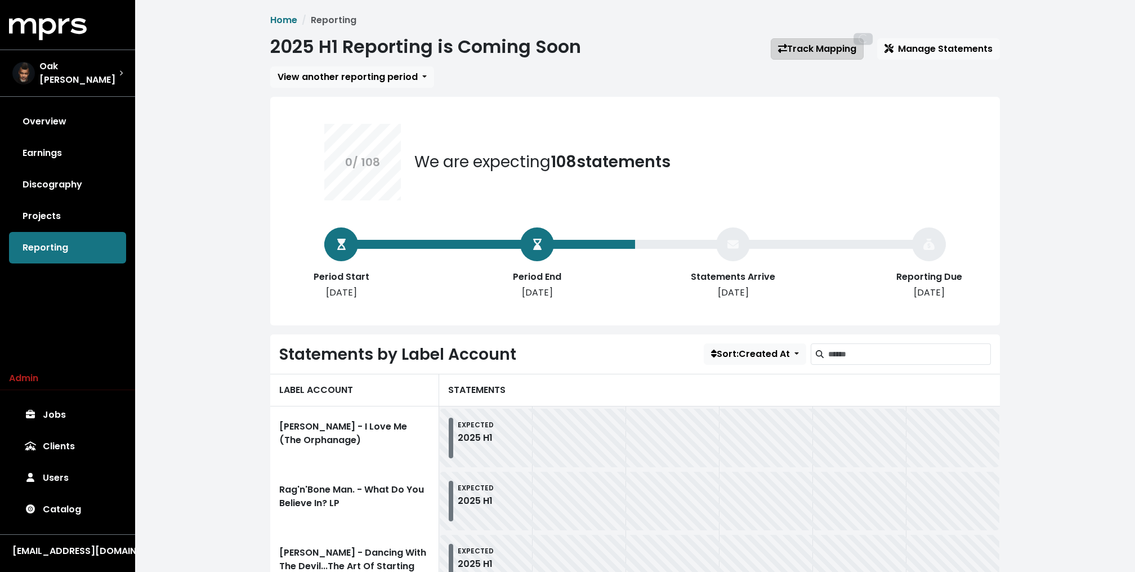
click at [803, 46] on link "Track Mapping" at bounding box center [816, 48] width 93 height 21
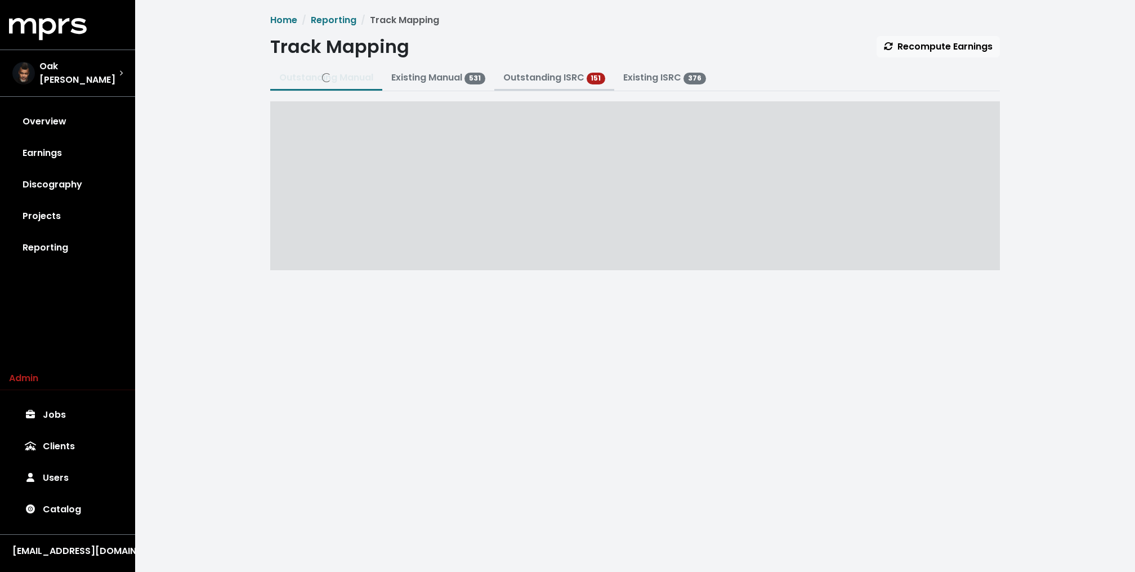
click at [527, 75] on link "Outstanding ISRC" at bounding box center [543, 77] width 81 height 13
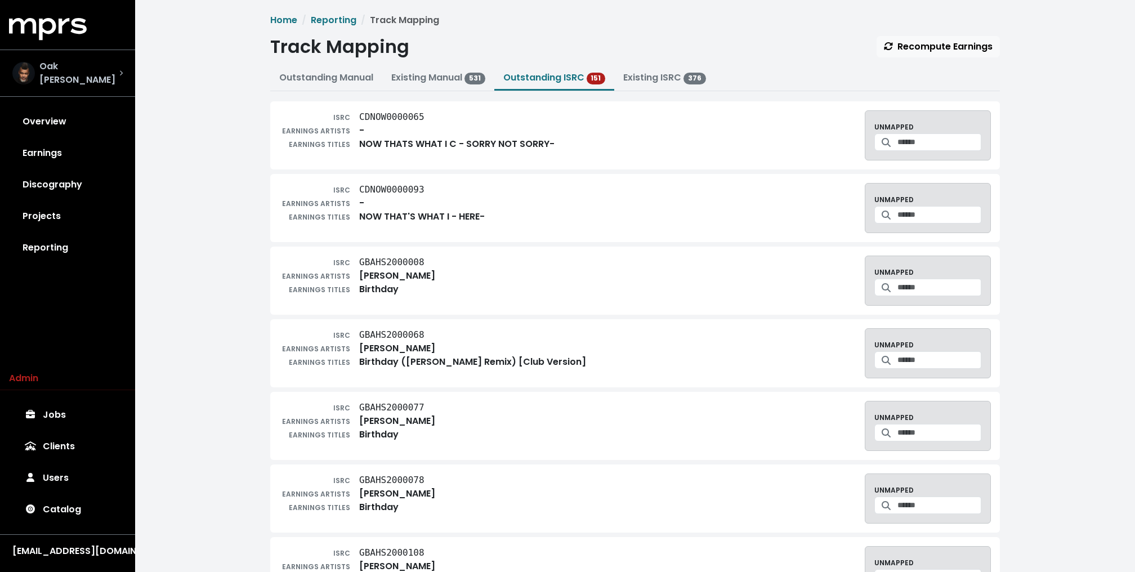
click at [71, 75] on span "Oak Felder" at bounding box center [79, 73] width 80 height 27
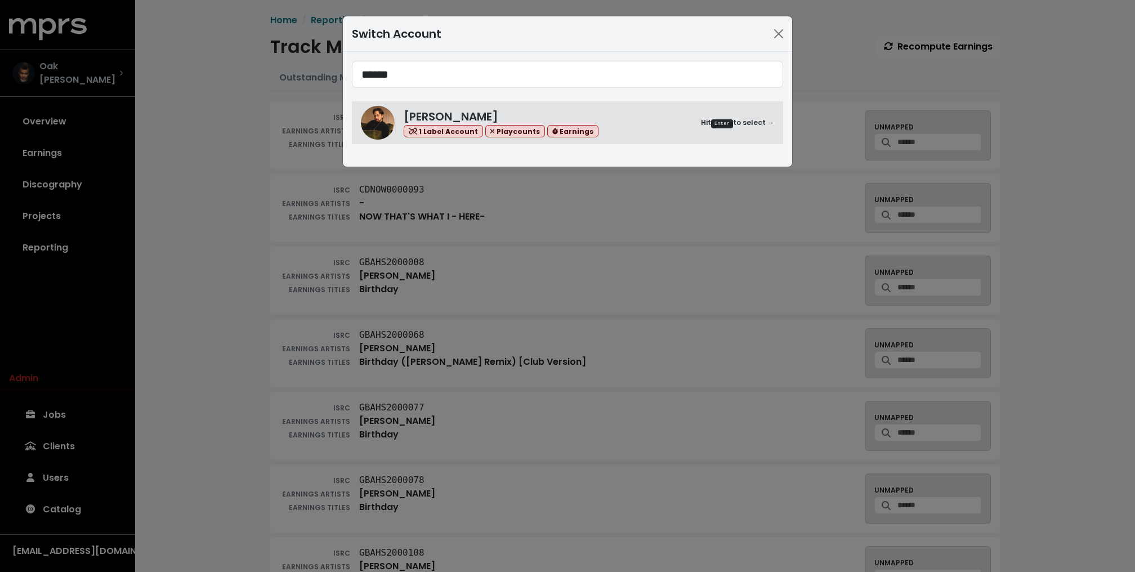
type input "******"
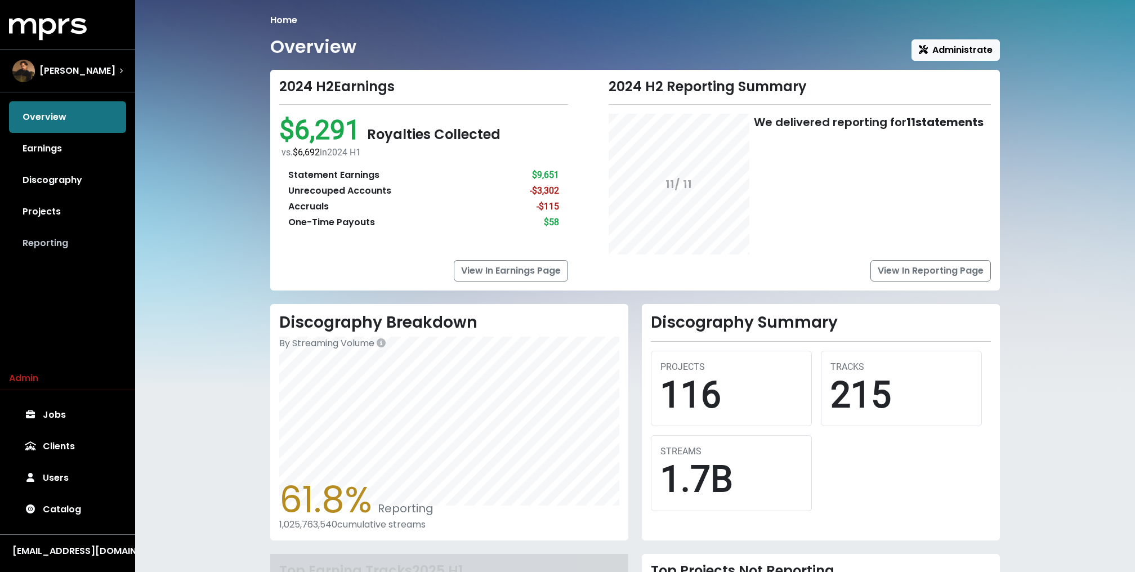
click at [68, 255] on link "Reporting" at bounding box center [67, 243] width 117 height 32
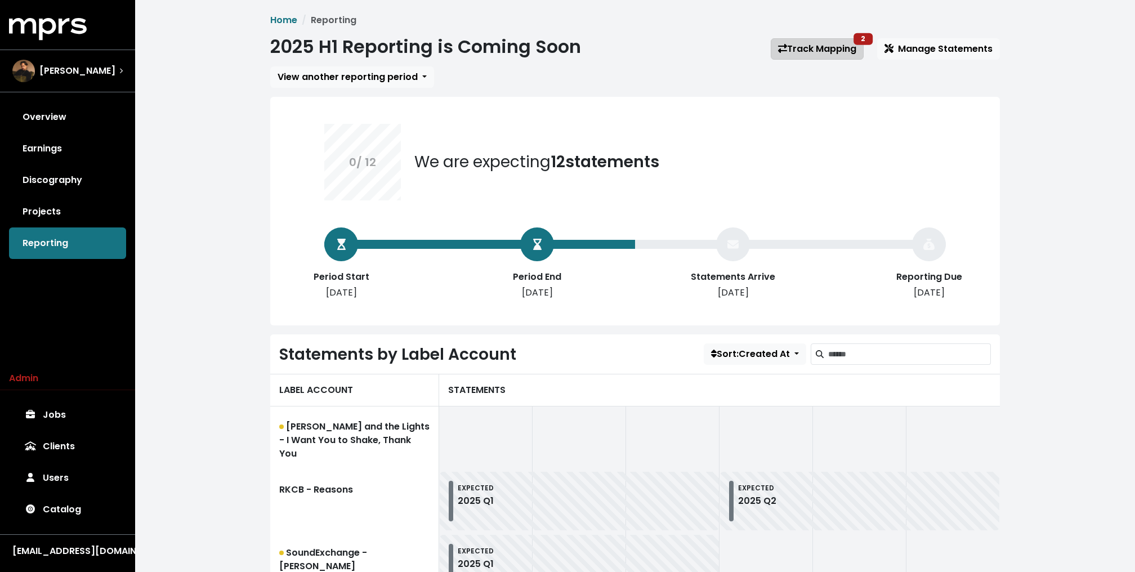
click at [815, 39] on link "Track Mapping 2" at bounding box center [816, 48] width 93 height 21
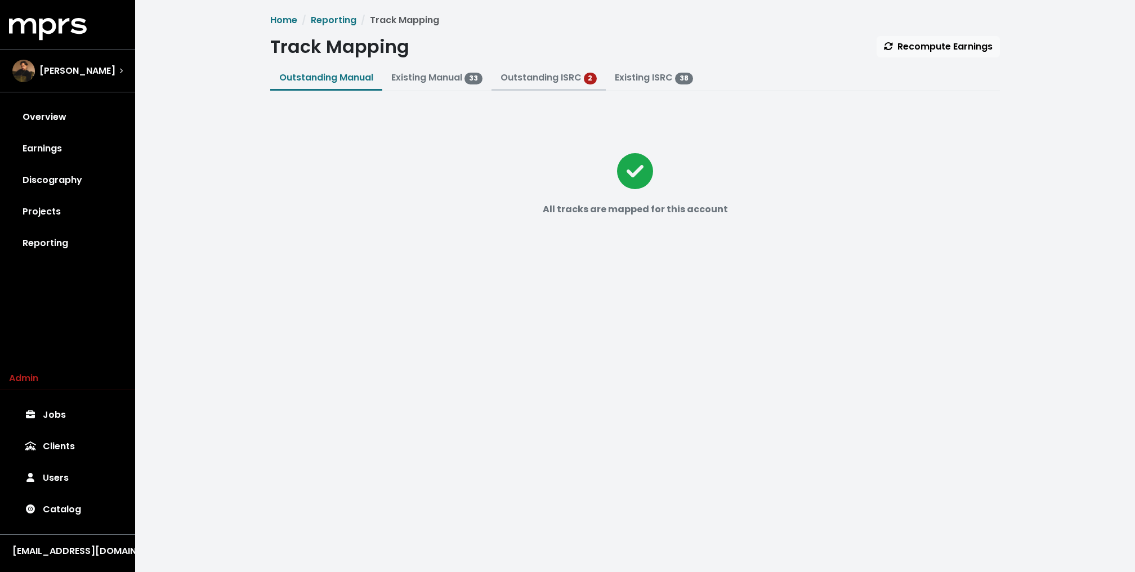
click at [528, 80] on link "Outstanding ISRC" at bounding box center [540, 77] width 81 height 13
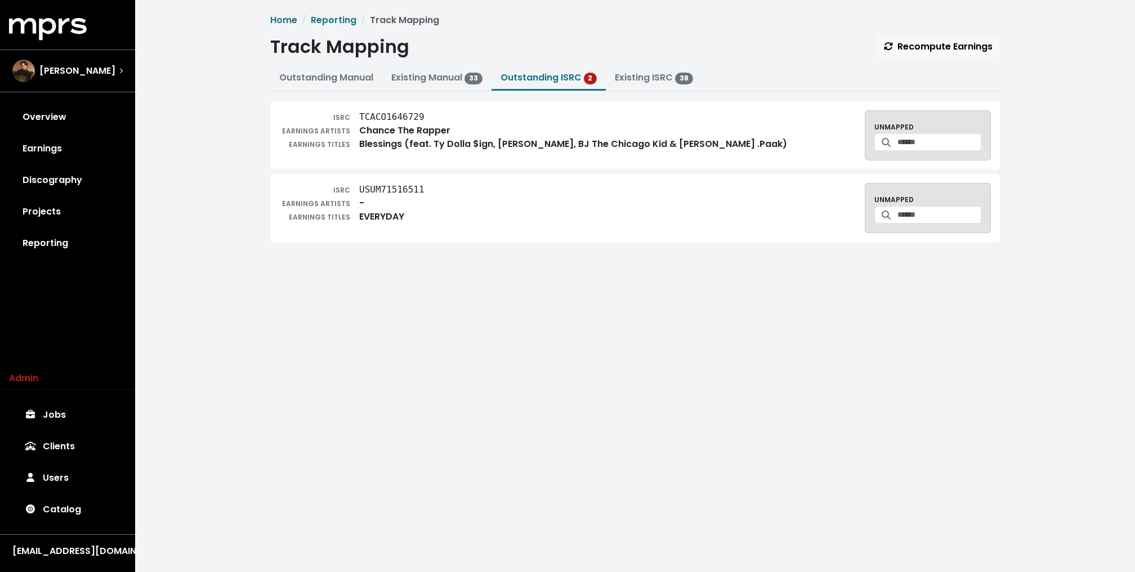
click at [252, 139] on div "Home Reporting Track Mapping Track Mapping Recompute Earnings Outstanding Manua…" at bounding box center [634, 144] width 999 height 288
click at [900, 135] on input "Search for a track to map to" at bounding box center [939, 141] width 84 height 17
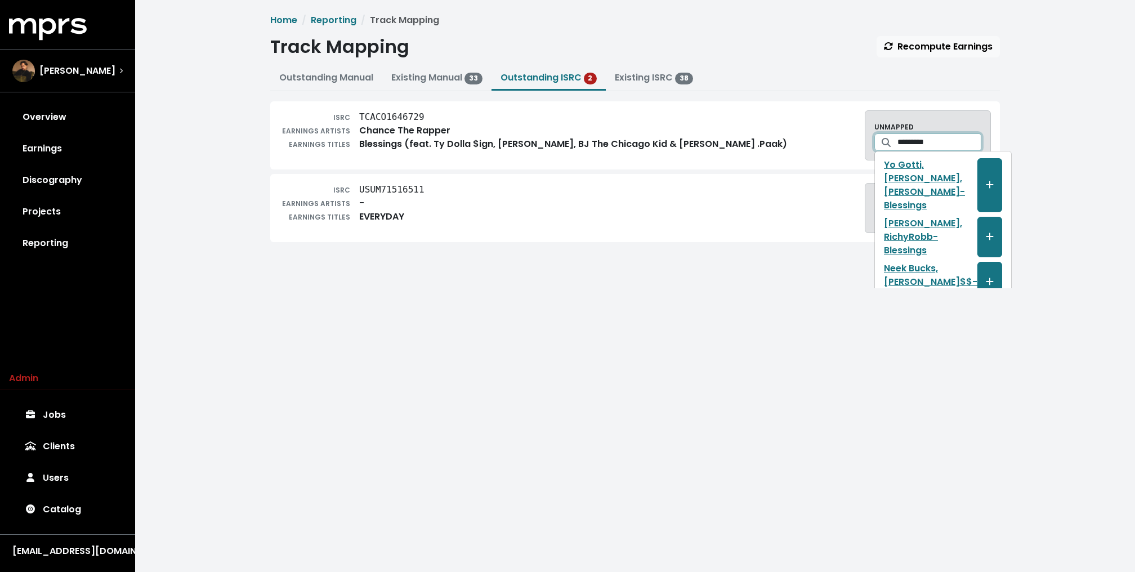
type input "*********"
click at [369, 270] on div "Home Reporting Track Mapping Track Mapping Recompute Earnings Outstanding Manua…" at bounding box center [634, 144] width 999 height 288
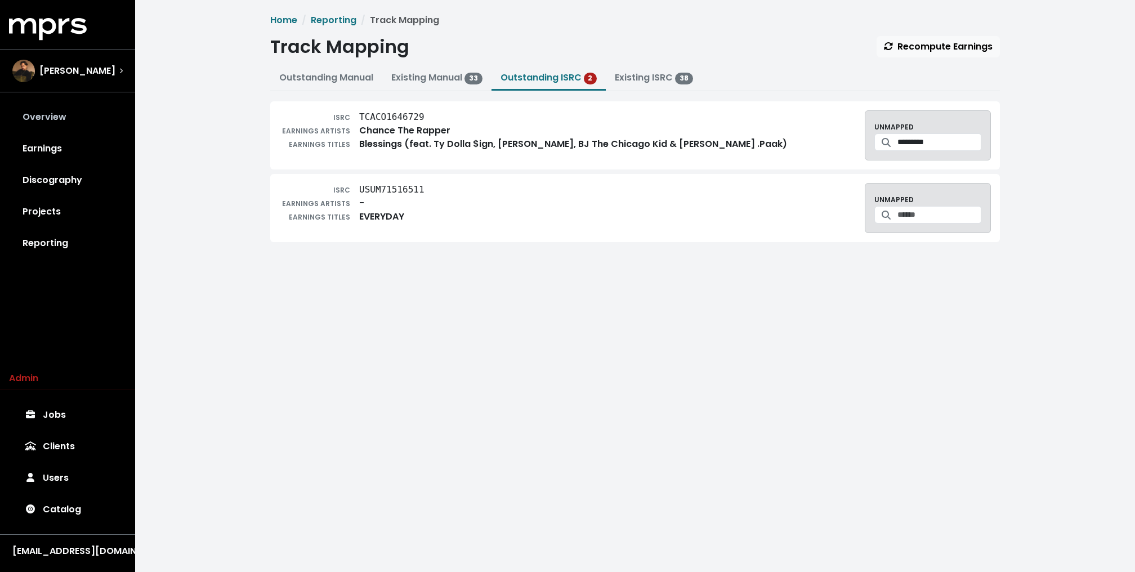
click at [111, 118] on link "Overview" at bounding box center [67, 117] width 117 height 32
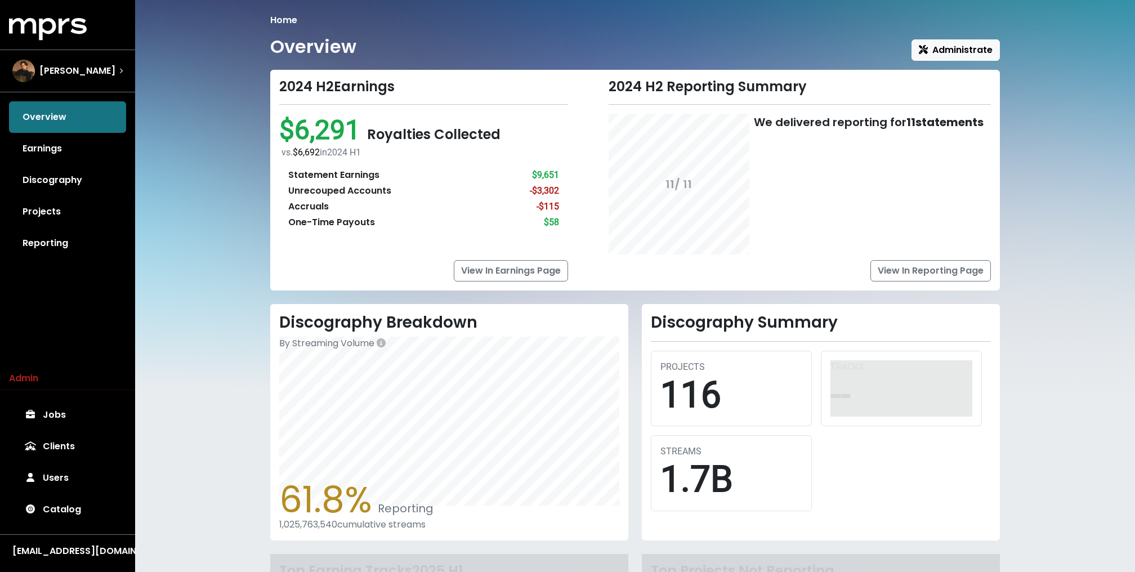
click at [197, 164] on div "Home Overview Administrate 2024 H2 Earnings $6,291 Royalties Collected vs. $6,6…" at bounding box center [634, 343] width 999 height 687
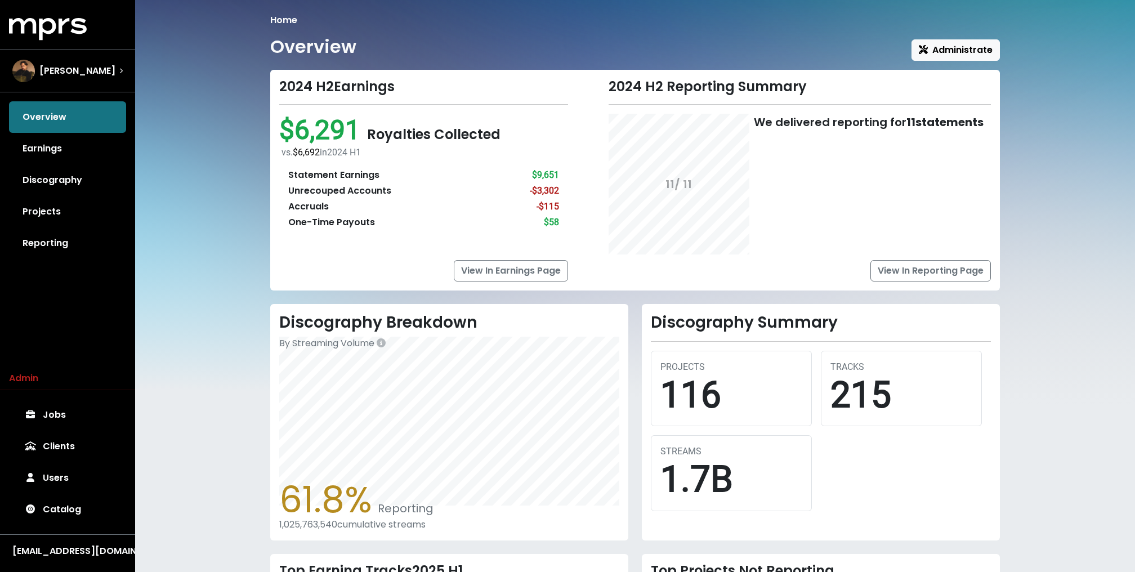
click at [195, 172] on div "Home Overview Administrate 2024 H2 Earnings $6,291 Royalties Collected vs. $6,6…" at bounding box center [634, 388] width 999 height 777
click at [200, 170] on div "Home Overview Administrate 2024 H2 Earnings $6,291 Royalties Collected vs. $6,6…" at bounding box center [634, 388] width 999 height 777
click at [212, 153] on div "Home Overview Administrate 2024 H2 Earnings $6,291 Royalties Collected vs. $6,6…" at bounding box center [634, 388] width 999 height 777
